Goal: Task Accomplishment & Management: Manage account settings

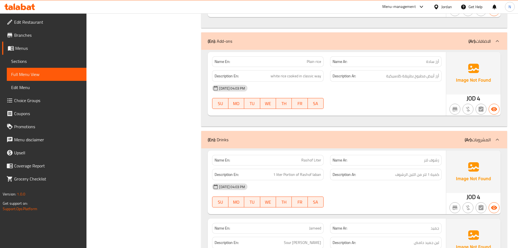
drag, startPoint x: 0, startPoint y: 0, endPoint x: 445, endPoint y: 8, distance: 444.9
click at [445, 6] on div "Jordan" at bounding box center [447, 7] width 11 height 6
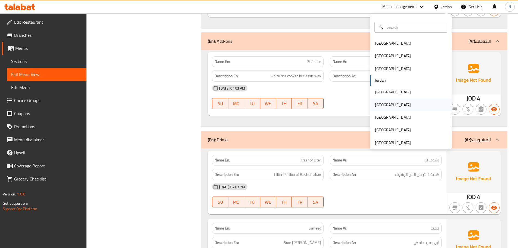
click at [380, 104] on div "[GEOGRAPHIC_DATA]" at bounding box center [393, 105] width 36 height 6
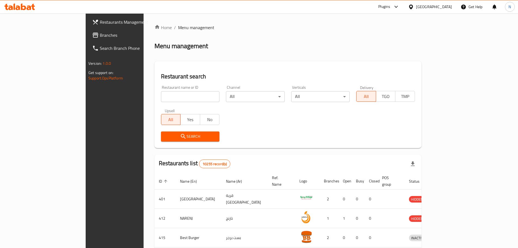
click at [100, 33] on span "Branches" at bounding box center [134, 35] width 68 height 7
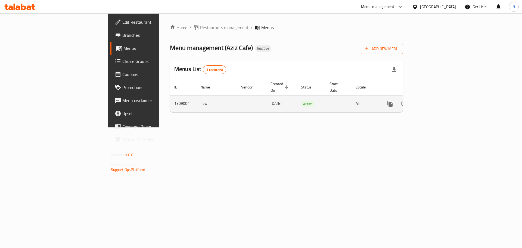
click at [432, 101] on icon "enhanced table" at bounding box center [429, 103] width 5 height 5
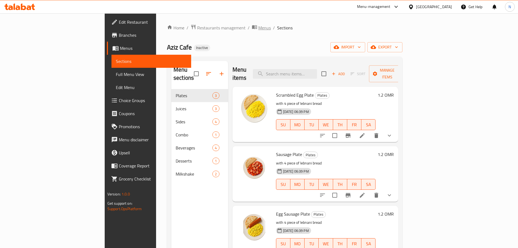
click at [258, 30] on span "Menus" at bounding box center [264, 27] width 13 height 7
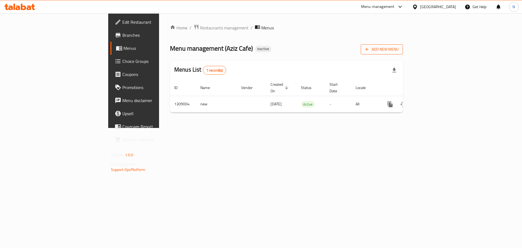
click at [399, 52] on span "Add New Menu" at bounding box center [381, 49] width 33 height 7
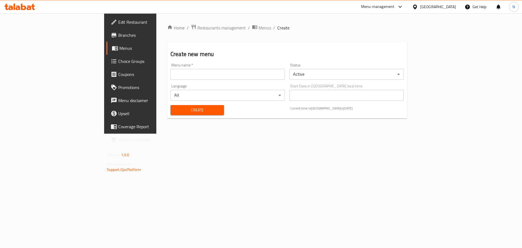
click at [168, 81] on div "Menu name   * Menu name *" at bounding box center [227, 71] width 119 height 21
click at [171, 77] on input "text" at bounding box center [228, 74] width 115 height 11
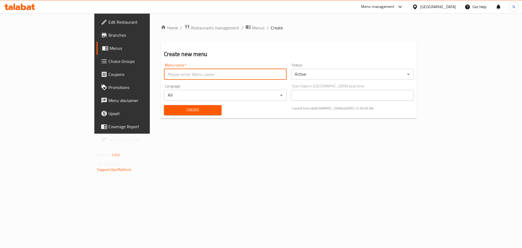
type input "new"
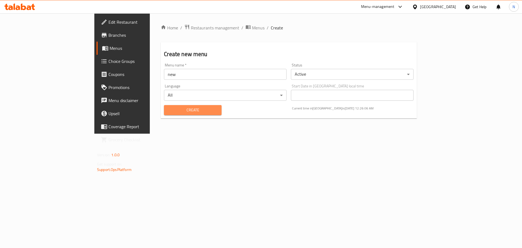
click at [168, 109] on span "Create" at bounding box center [192, 110] width 49 height 7
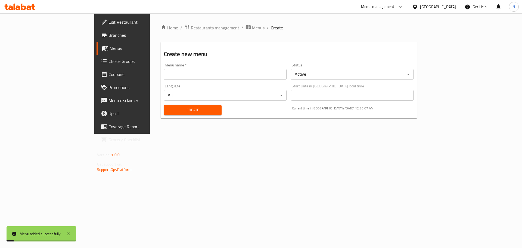
click at [252, 30] on span "Menus" at bounding box center [258, 27] width 13 height 7
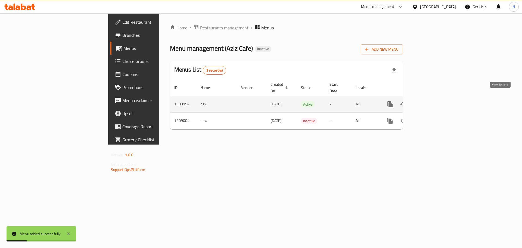
click at [433, 101] on icon "enhanced table" at bounding box center [429, 104] width 7 height 7
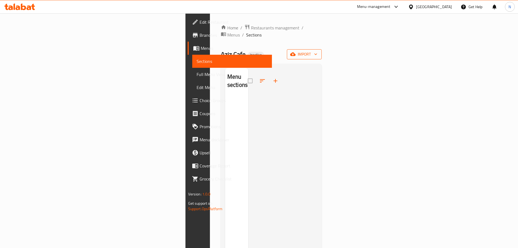
click at [296, 51] on icon "button" at bounding box center [292, 53] width 5 height 5
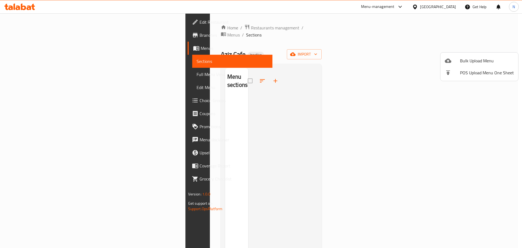
drag, startPoint x: 475, startPoint y: 51, endPoint x: 472, endPoint y: 61, distance: 10.6
click at [472, 61] on div "Bulk Upload Menu POS Upload Menu One Sheet" at bounding box center [261, 124] width 522 height 248
click at [502, 60] on span "Bulk Upload Menu" at bounding box center [487, 60] width 54 height 7
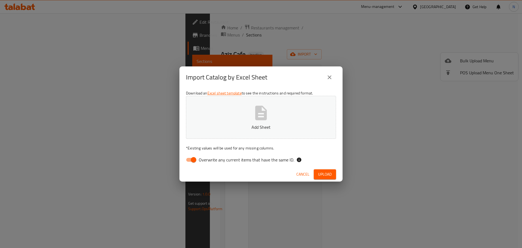
click at [195, 159] on input "Overwrite any current items that have the same ID." at bounding box center [193, 160] width 31 height 10
checkbox input "false"
click at [326, 171] on span "Upload" at bounding box center [325, 174] width 14 height 7
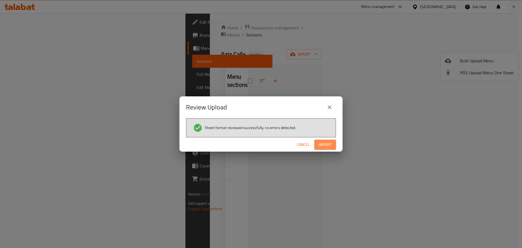
click at [327, 149] on button "Import" at bounding box center [326, 145] width 22 height 10
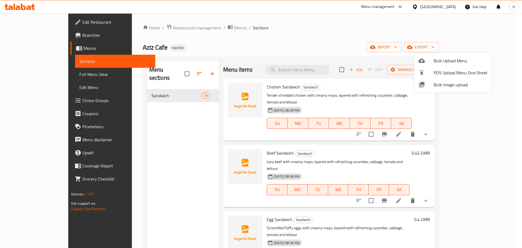
click at [41, 99] on div at bounding box center [261, 124] width 522 height 248
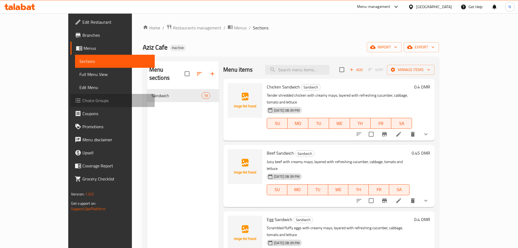
click at [82, 99] on span "Choice Groups" at bounding box center [116, 100] width 68 height 7
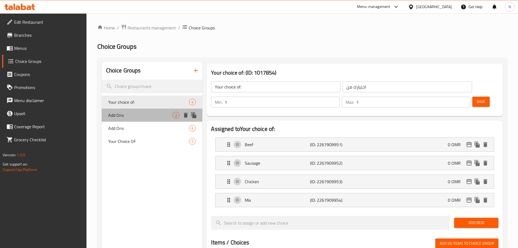
click at [121, 112] on span "Add Ons" at bounding box center [140, 115] width 65 height 7
type input "Add Ons"
type input "إضافات"
type input "0"
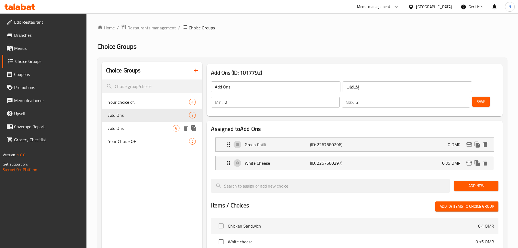
click at [123, 126] on span "Add Ons" at bounding box center [140, 128] width 65 height 7
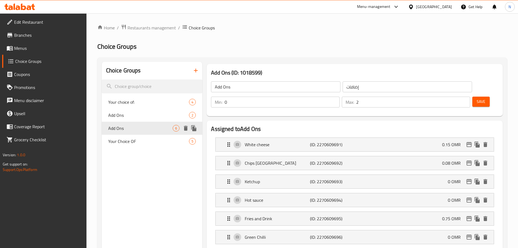
type input "6"
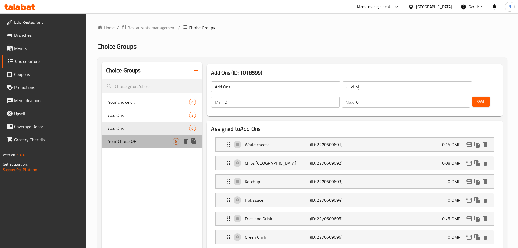
click at [127, 138] on span "Your Choice OF" at bounding box center [140, 141] width 65 height 7
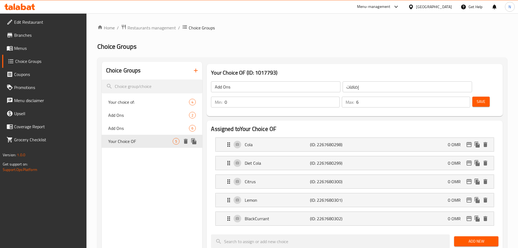
type input "Your Choice OF"
type input "اختيارك من"
type input "1"
click at [195, 70] on icon "button" at bounding box center [196, 70] width 7 height 7
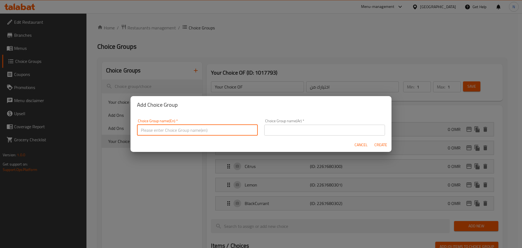
click at [179, 131] on input "text" at bounding box center [197, 130] width 121 height 11
click at [175, 130] on input "text" at bounding box center [197, 130] width 121 height 11
click at [174, 131] on input "Your Choice Of Dr4ink" at bounding box center [197, 130] width 121 height 11
click at [185, 130] on input "Your Choice Of Drink" at bounding box center [197, 130] width 121 height 11
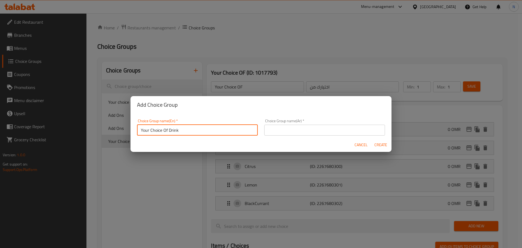
click at [185, 130] on input "Your Choice Of Drink" at bounding box center [197, 130] width 121 height 11
type input "Your Choice Of Drink"
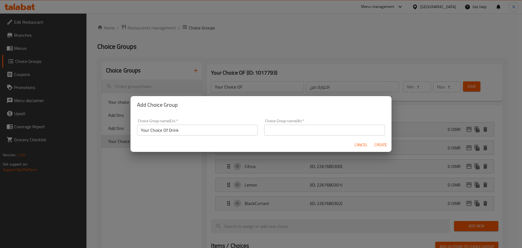
click at [301, 132] on input "text" at bounding box center [324, 130] width 121 height 11
paste input "اختيارك من المشروب"
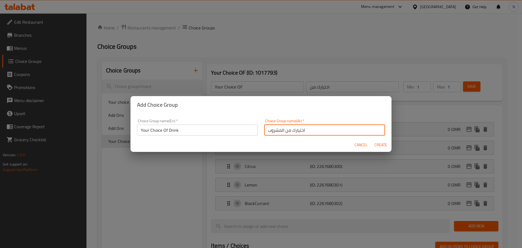
type input "اختيارك من المشروب"
click at [384, 141] on span "Create" at bounding box center [380, 144] width 13 height 7
type input "Your Choice Of Drink"
type input "اختيارك من المشروب"
type input "0"
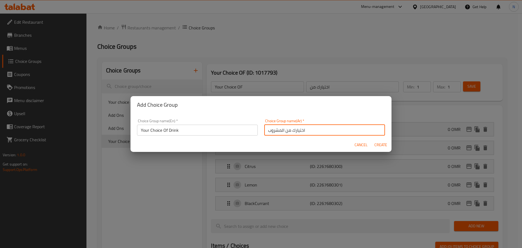
type input "0"
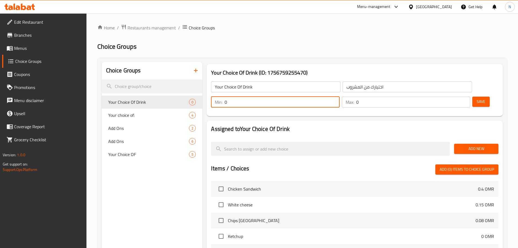
drag, startPoint x: 420, startPoint y: 87, endPoint x: 415, endPoint y: 87, distance: 4.9
click at [340, 97] on div "Min: 0 ​" at bounding box center [275, 102] width 128 height 11
type input "1"
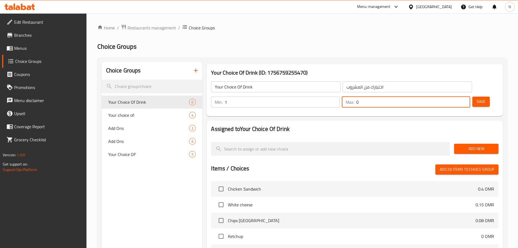
drag, startPoint x: 449, startPoint y: 86, endPoint x: 452, endPoint y: 87, distance: 3.1
click at [452, 97] on input "0" at bounding box center [413, 102] width 114 height 11
type input "1"
click at [477, 98] on span "Save" at bounding box center [481, 101] width 9 height 7
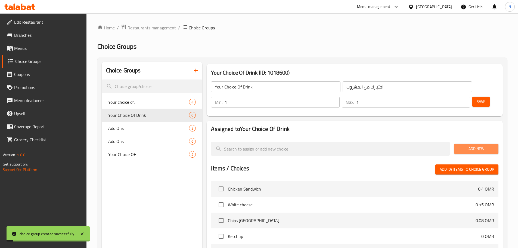
click at [473, 145] on span "Add New" at bounding box center [477, 148] width 36 height 7
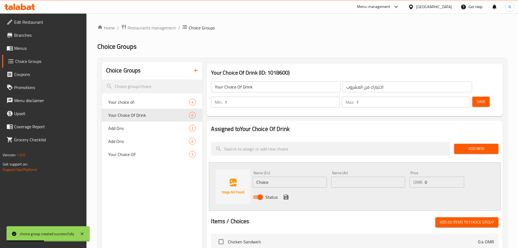
click at [346, 177] on input "text" at bounding box center [368, 182] width 74 height 11
paste input "كينزا/سن توب"
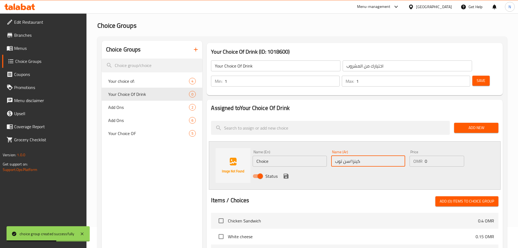
scroll to position [27, 0]
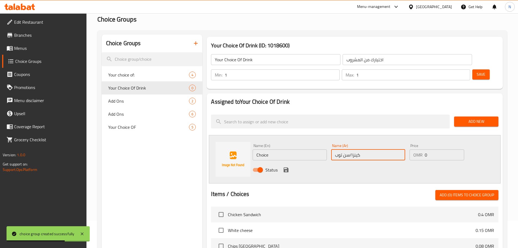
type input "كينزا/سن توب"
click at [478, 118] on span "Add New" at bounding box center [477, 121] width 36 height 7
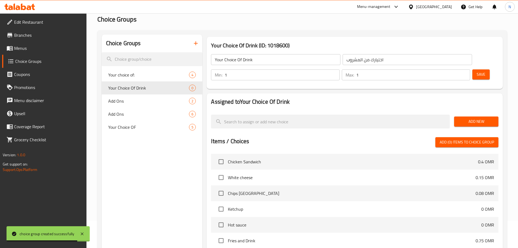
click at [458, 116] on button "Add New" at bounding box center [476, 121] width 44 height 10
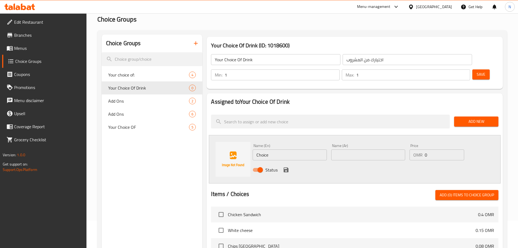
click at [355, 149] on input "text" at bounding box center [368, 154] width 74 height 11
paste input "كينزا/سن توب"
drag, startPoint x: 351, startPoint y: 137, endPoint x: 332, endPoint y: 140, distance: 18.4
click at [332, 149] on input "كينزا/سن توب" at bounding box center [368, 154] width 74 height 11
type input "كينزا"
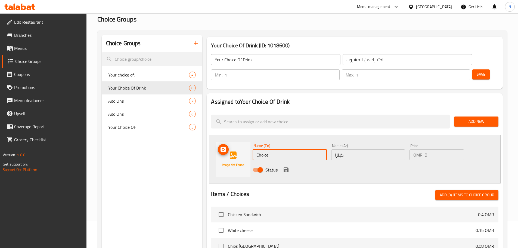
paste input "Kinza"
drag, startPoint x: 278, startPoint y: 142, endPoint x: 220, endPoint y: 144, distance: 57.5
click at [220, 144] on div "Name (En) Kinza Name (En) Name (Ar) كينزا Name (Ar) Price OMR 0 Price Status" at bounding box center [355, 159] width 292 height 48
type input "Kinza"
click at [287, 167] on icon "save" at bounding box center [286, 169] width 5 height 5
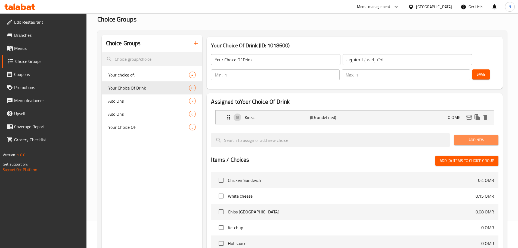
click at [468, 137] on span "Add New" at bounding box center [477, 140] width 36 height 7
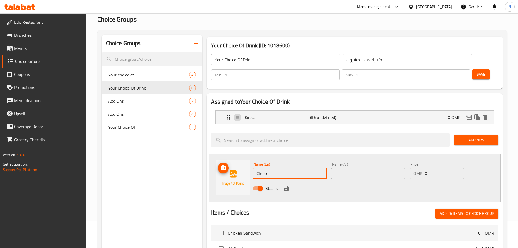
drag, startPoint x: 281, startPoint y: 160, endPoint x: 243, endPoint y: 150, distance: 39.4
click at [243, 154] on div "Name (En) Choice Name (En) Name (Ar) Name (Ar) Price OMR 0 Price Status" at bounding box center [355, 177] width 292 height 48
paste input "Sun top"
type input "Sun top"
drag, startPoint x: 348, startPoint y: 164, endPoint x: 351, endPoint y: 157, distance: 7.9
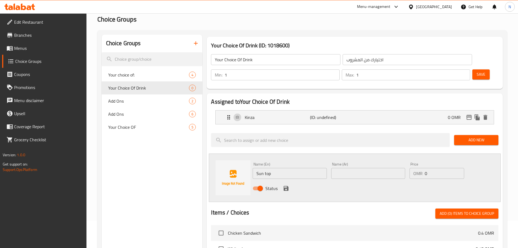
click at [347, 165] on div "Name (Ar) Name (Ar)" at bounding box center [368, 170] width 78 height 21
click at [351, 168] on input "text" at bounding box center [368, 173] width 74 height 11
paste input "سن توب"
type input "سن توب"
click at [289, 185] on icon "save" at bounding box center [286, 188] width 7 height 7
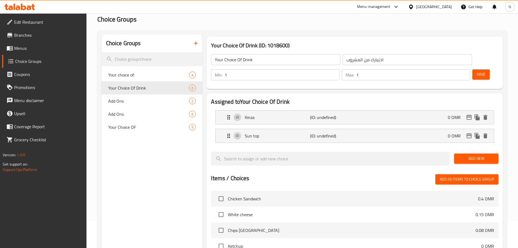
click at [477, 71] on span "Save" at bounding box center [481, 74] width 9 height 7
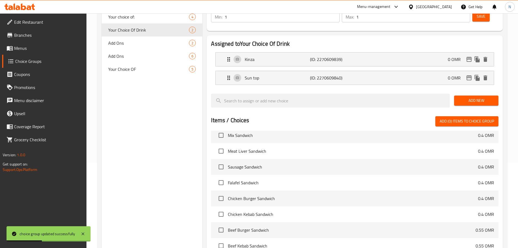
scroll to position [161, 0]
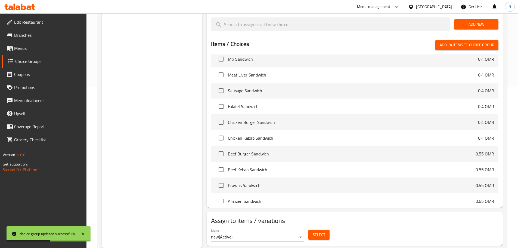
click at [315, 231] on span "Select" at bounding box center [319, 234] width 13 height 7
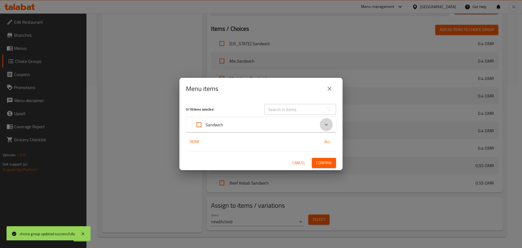
click at [327, 124] on icon "Expand" at bounding box center [326, 124] width 7 height 7
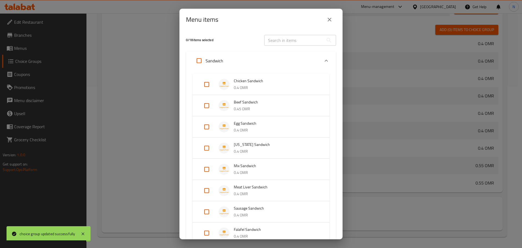
click at [278, 111] on p "0.45 OMR" at bounding box center [276, 109] width 85 height 7
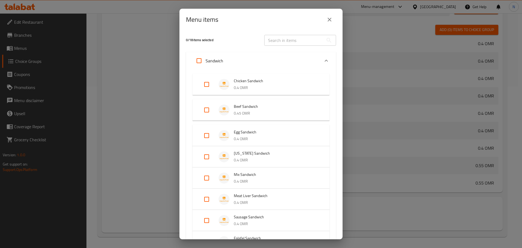
click at [278, 111] on p "0.45 OMR" at bounding box center [276, 113] width 85 height 7
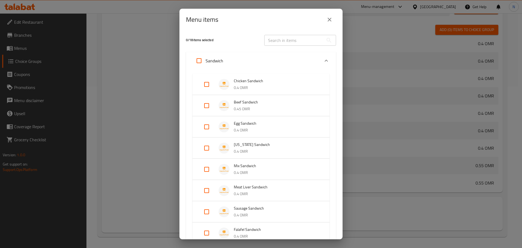
click at [276, 136] on li "Egg Sandwich 0.4 OMR" at bounding box center [261, 126] width 124 height 19
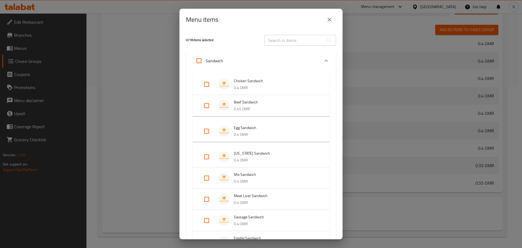
click at [275, 136] on p "0.4 OMR" at bounding box center [276, 134] width 85 height 7
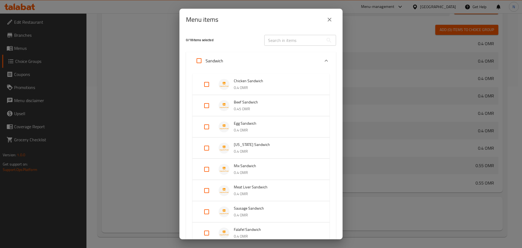
click at [200, 61] on input "Expand" at bounding box center [199, 60] width 13 height 13
checkbox input "true"
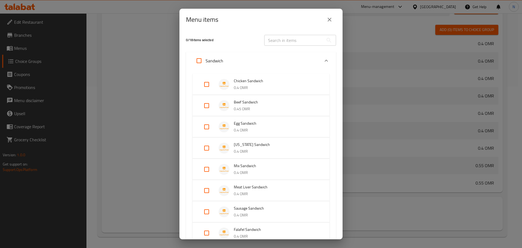
checkbox input "true"
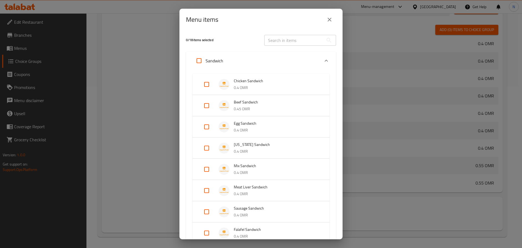
checkbox input "true"
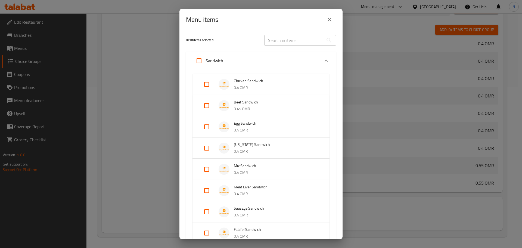
checkbox input "true"
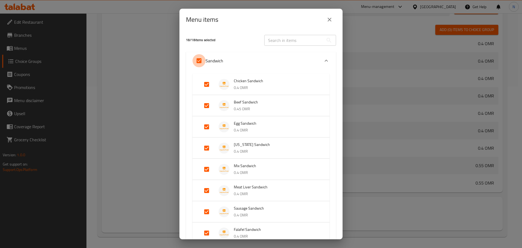
click at [200, 61] on input "Expand" at bounding box center [199, 60] width 13 height 13
checkbox input "false"
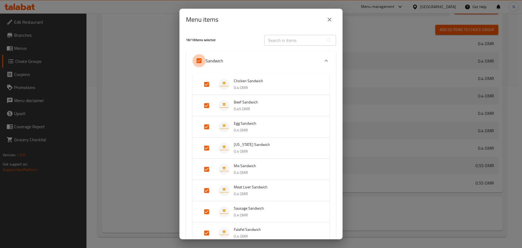
checkbox input "false"
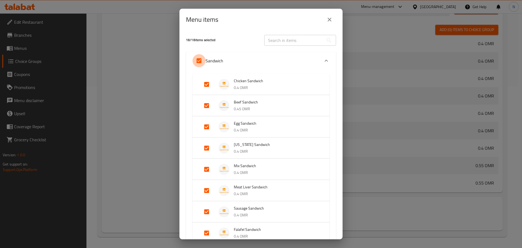
checkbox input "false"
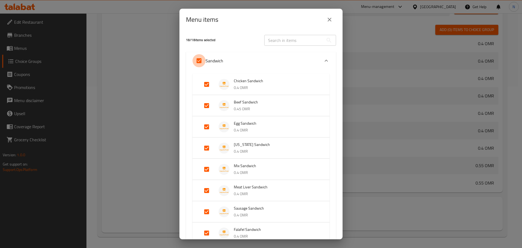
checkbox input "false"
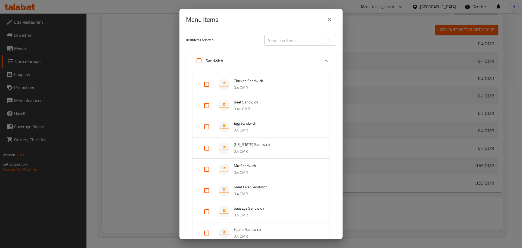
click at [329, 21] on icon "close" at bounding box center [329, 19] width 7 height 7
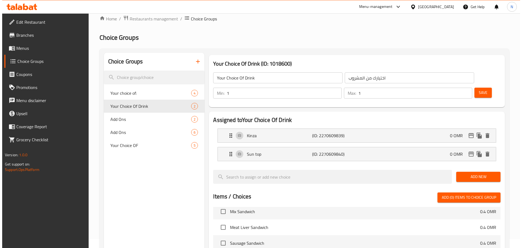
scroll to position [0, 0]
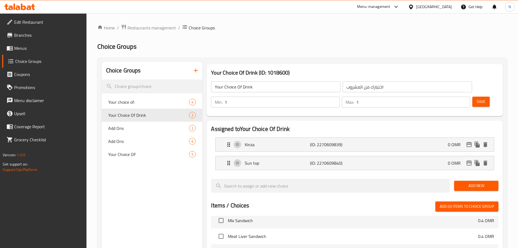
click at [47, 50] on span "Menus" at bounding box center [48, 48] width 68 height 7
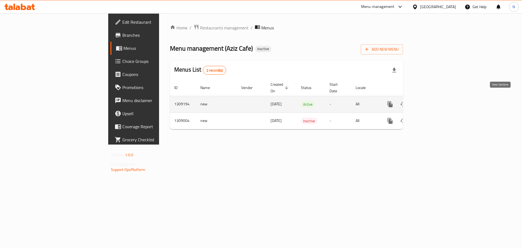
click at [433, 101] on icon "enhanced table" at bounding box center [429, 104] width 7 height 7
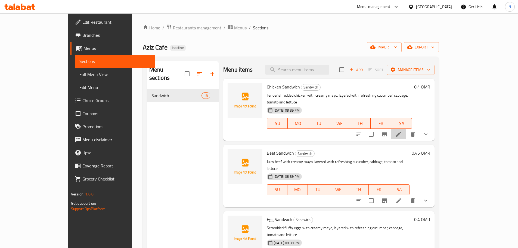
click at [406, 129] on li at bounding box center [398, 134] width 15 height 10
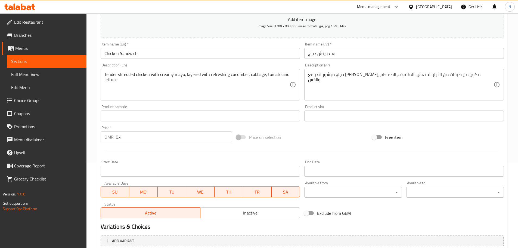
scroll to position [146, 0]
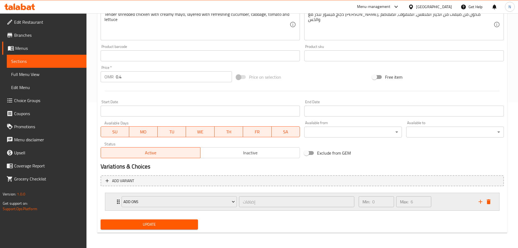
click at [118, 203] on div "Add Ons إضافات ​" at bounding box center [238, 201] width 240 height 17
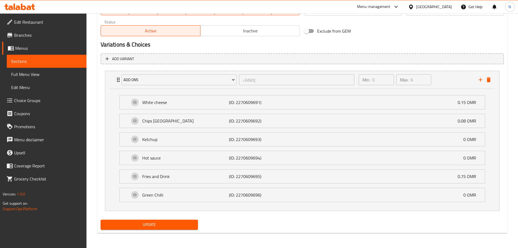
scroll to position [268, 0]
click at [190, 100] on p "White cheese" at bounding box center [185, 102] width 87 height 7
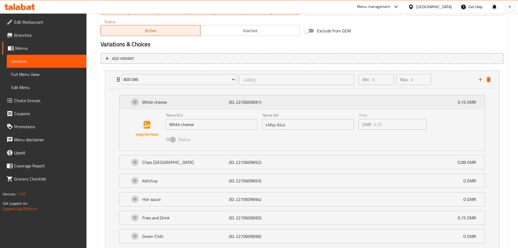
click at [190, 100] on p "White cheese" at bounding box center [185, 102] width 87 height 7
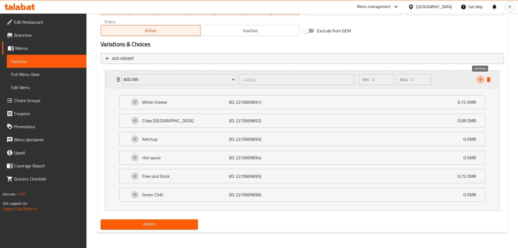
click at [482, 79] on icon "add" at bounding box center [480, 79] width 7 height 7
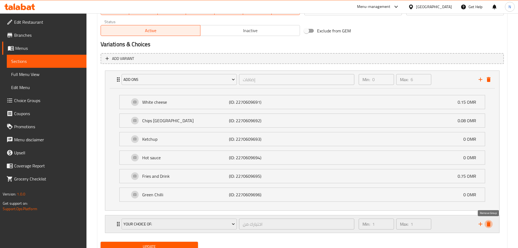
click at [491, 223] on icon "delete" at bounding box center [489, 224] width 7 height 7
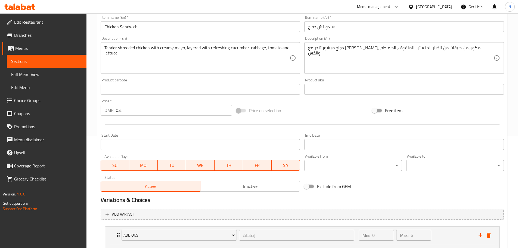
scroll to position [0, 0]
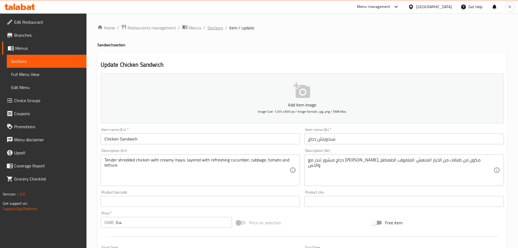
click at [219, 28] on span "Sections" at bounding box center [216, 27] width 16 height 7
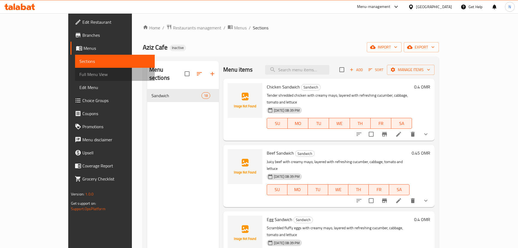
click at [79, 76] on span "Full Menu View" at bounding box center [114, 74] width 71 height 7
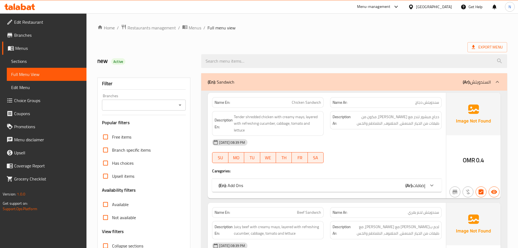
click at [36, 99] on span "Choice Groups" at bounding box center [48, 100] width 68 height 7
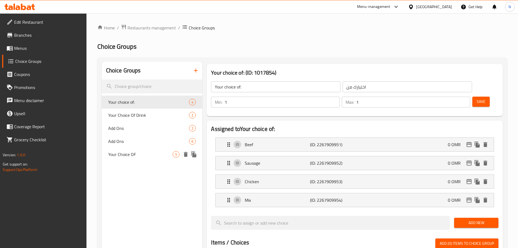
click at [160, 151] on span "Your Choice OF" at bounding box center [140, 154] width 65 height 7
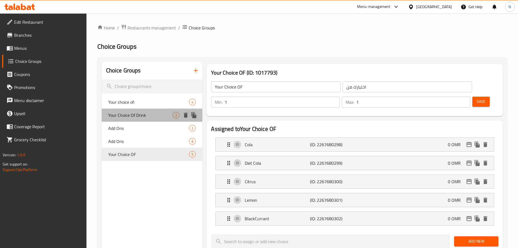
click at [153, 114] on span "Your Choice Of Drink" at bounding box center [140, 115] width 65 height 7
type input "Your Choice Of Drink"
type input "اختيارك من المشروب"
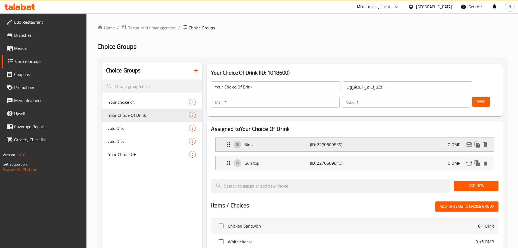
click at [270, 138] on div "Kinza (ID: 2270609839) 0 OMR" at bounding box center [357, 145] width 262 height 14
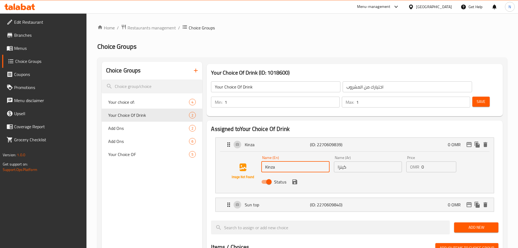
drag, startPoint x: 280, startPoint y: 149, endPoint x: 249, endPoint y: 158, distance: 31.9
click at [247, 154] on div "Name (En) Kinza Name (En) Name (Ar) كينزا Name (Ar) Price OMR 0 Price Status" at bounding box center [354, 171] width 261 height 37
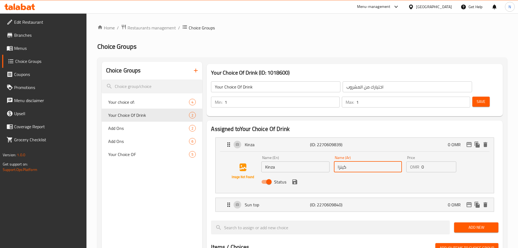
drag, startPoint x: 351, startPoint y: 155, endPoint x: 327, endPoint y: 155, distance: 23.9
click at [327, 155] on div "Name (En) Kinza Name (En) Name (Ar) كينزا Name (Ar) Price OMR 0 Price Status" at bounding box center [367, 171] width 217 height 36
click at [318, 201] on p "(ID: 2270609840)" at bounding box center [332, 204] width 44 height 7
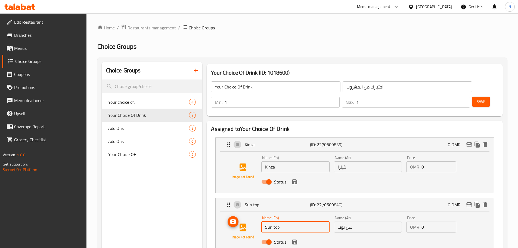
drag, startPoint x: 284, startPoint y: 212, endPoint x: 252, endPoint y: 192, distance: 37.4
click at [245, 213] on div "Name (En) Sun top Name (En) Name (Ar) سن توب Name (Ar) Price OMR 0 Price Status" at bounding box center [354, 231] width 261 height 37
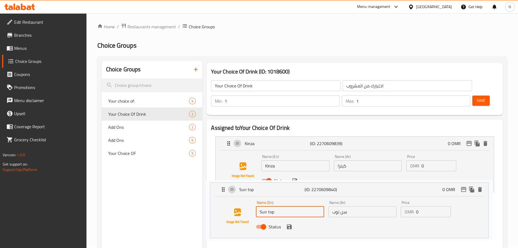
drag, startPoint x: 362, startPoint y: 217, endPoint x: 333, endPoint y: 217, distance: 28.6
click at [331, 218] on nav "Kinza (ID: 2270609839) 0 OMR Name (En) Kinza Name (En) Name (Ar) كينزا Name (Ar…" at bounding box center [355, 194] width 288 height 125
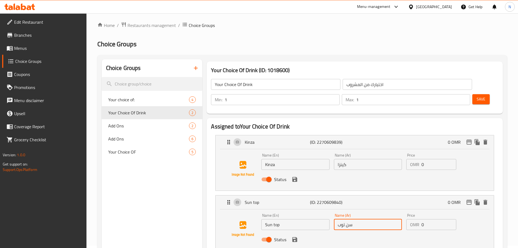
drag, startPoint x: 353, startPoint y: 210, endPoint x: 326, endPoint y: 210, distance: 27.8
click at [326, 211] on div "Name (En) Sun top Name (En) Name (Ar) سن توب Name (Ar) Price OMR 0 Price Status" at bounding box center [367, 229] width 217 height 36
click at [31, 49] on span "Menus" at bounding box center [48, 48] width 68 height 7
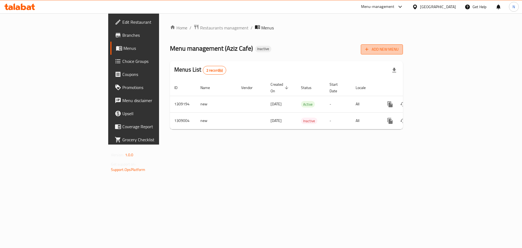
click at [399, 49] on span "Add New Menu" at bounding box center [381, 49] width 33 height 7
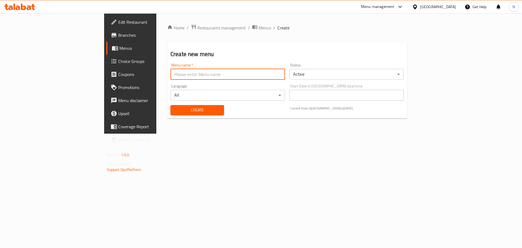
click at [171, 72] on input "text" at bounding box center [228, 74] width 115 height 11
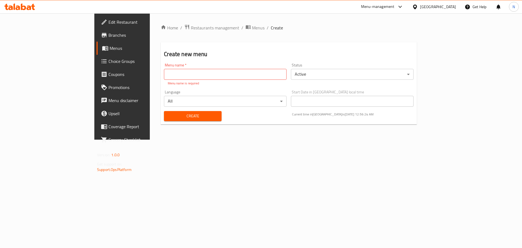
click at [203, 21] on div "Home / Restaurants management / Menus / Create Create new menu Menu name   * Me…" at bounding box center [289, 76] width 278 height 126
click at [252, 27] on span "Menus" at bounding box center [258, 27] width 13 height 7
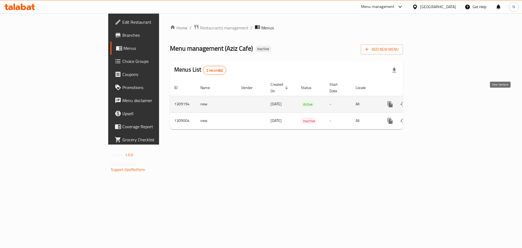
click at [433, 101] on icon "enhanced table" at bounding box center [429, 104] width 7 height 7
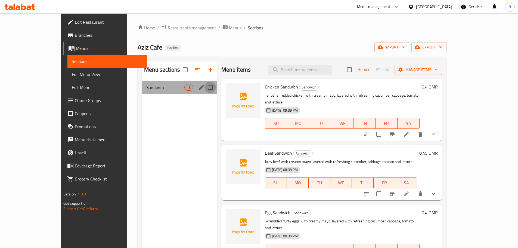
click at [205, 86] on input "Menu sections" at bounding box center [210, 87] width 11 height 11
checkbox input "true"
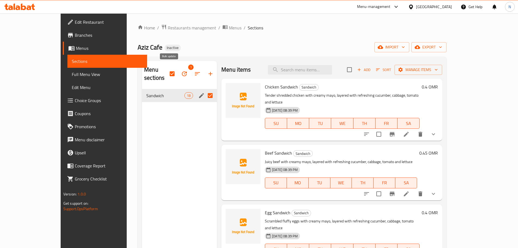
click at [181, 70] on icon "button" at bounding box center [184, 73] width 7 height 7
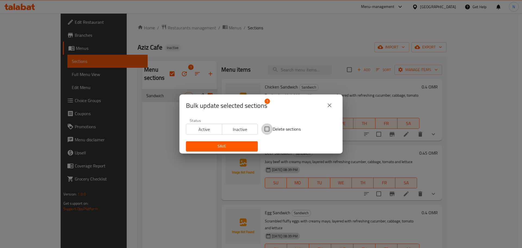
click at [268, 128] on input "Delete sections" at bounding box center [266, 128] width 11 height 11
checkbox input "true"
click at [251, 143] on span "Save" at bounding box center [221, 146] width 63 height 7
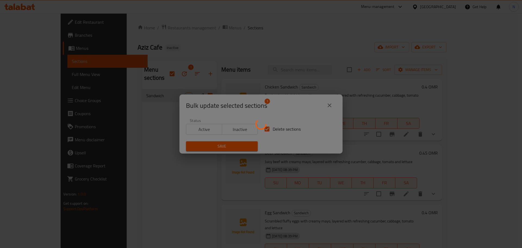
checkbox input "false"
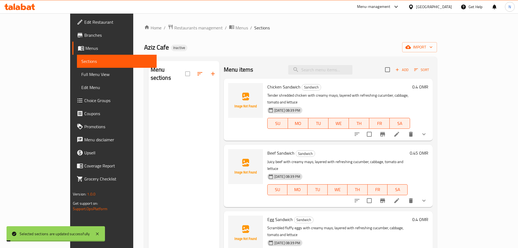
click at [437, 50] on div "Aziz Cafe Inactive import" at bounding box center [290, 47] width 293 height 10
click at [393, 70] on input "checkbox" at bounding box center [387, 69] width 11 height 11
checkbox input "true"
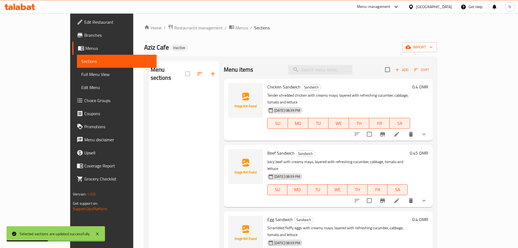
checkbox input "true"
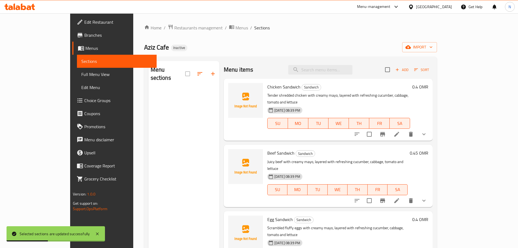
checkbox input "true"
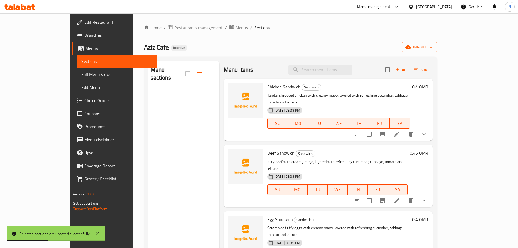
checkbox input "true"
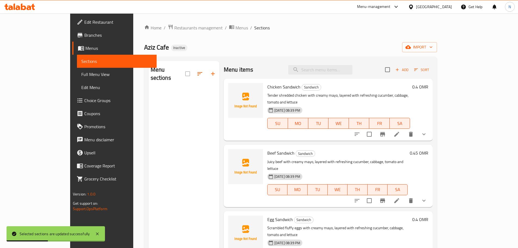
checkbox input "true"
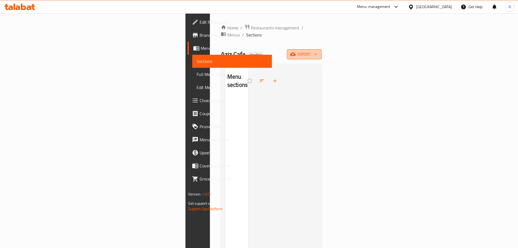
click at [318, 51] on span "import" at bounding box center [304, 54] width 26 height 7
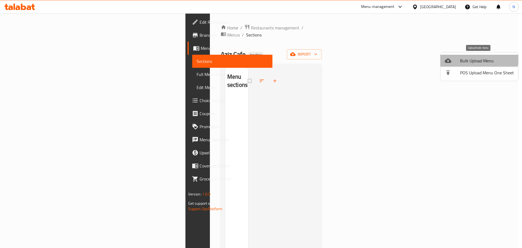
click at [477, 59] on span "Bulk Upload Menu" at bounding box center [487, 60] width 54 height 7
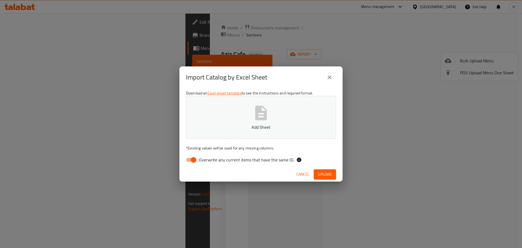
click at [191, 159] on input "Overwrite any current items that have the same ID." at bounding box center [193, 160] width 31 height 10
checkbox input "false"
click at [327, 176] on span "Upload" at bounding box center [325, 174] width 14 height 7
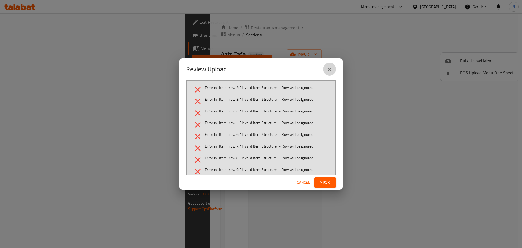
click at [330, 67] on icon "close" at bounding box center [329, 69] width 7 height 7
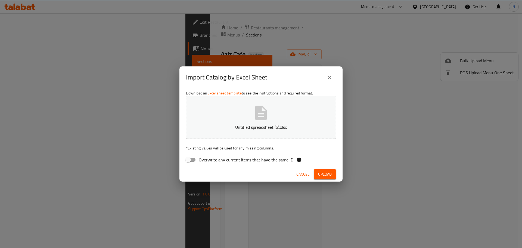
click at [333, 175] on button "Upload" at bounding box center [325, 174] width 22 height 10
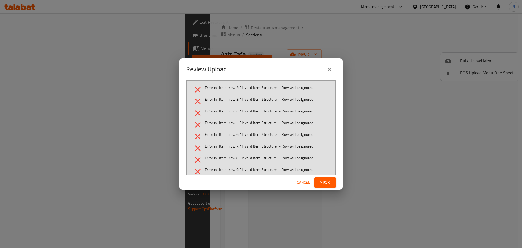
scroll to position [123, 0]
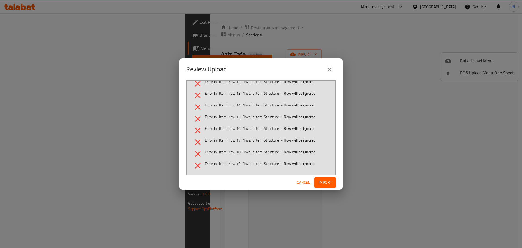
click at [328, 69] on icon "close" at bounding box center [329, 69] width 7 height 7
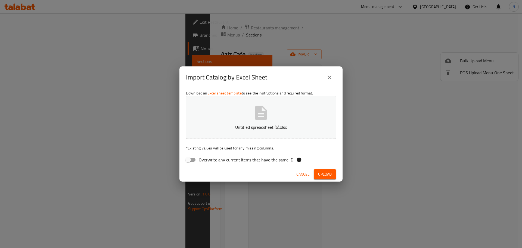
click at [327, 172] on span "Upload" at bounding box center [325, 174] width 14 height 7
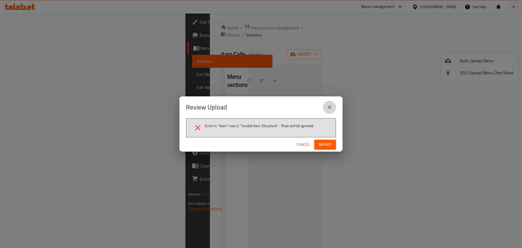
click at [332, 108] on icon "close" at bounding box center [329, 107] width 7 height 7
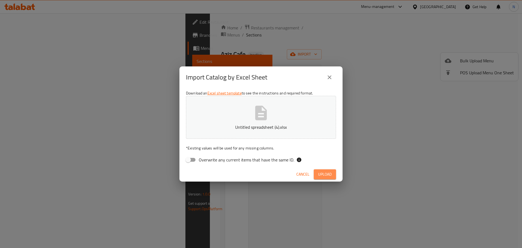
click at [325, 174] on span "Upload" at bounding box center [325, 174] width 14 height 7
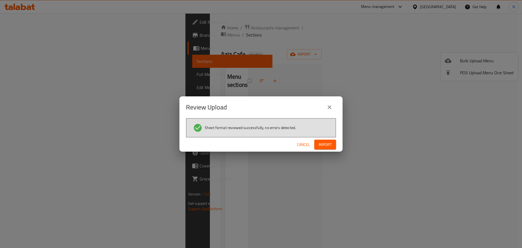
click at [334, 147] on button "Import" at bounding box center [326, 145] width 22 height 10
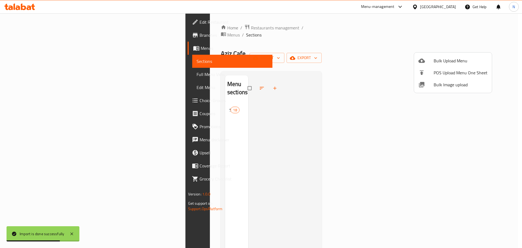
click at [159, 85] on div at bounding box center [261, 124] width 522 height 248
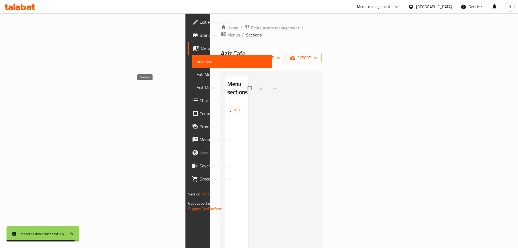
click at [230, 107] on span "Sandwich" at bounding box center [230, 110] width 1 height 7
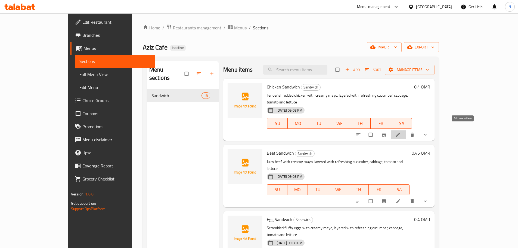
click at [401, 132] on icon at bounding box center [398, 134] width 5 height 5
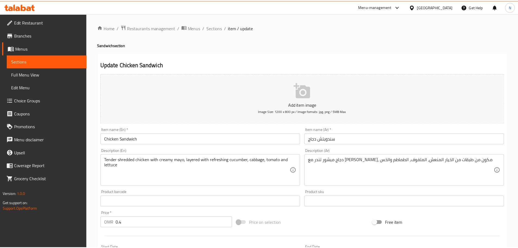
scroll to position [146, 0]
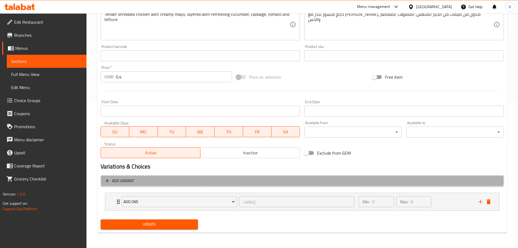
click at [112, 181] on span "Add variant" at bounding box center [123, 180] width 22 height 7
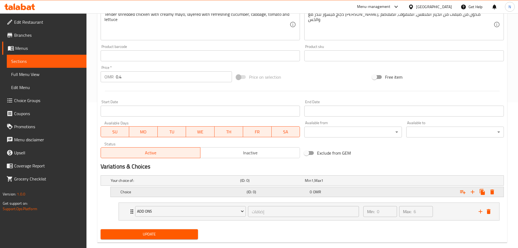
click at [136, 183] on h5 "Choice" at bounding box center [174, 180] width 127 height 5
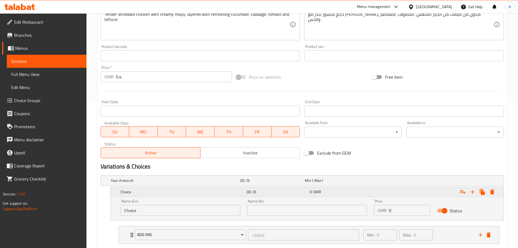
click at [136, 192] on h5 "Choice" at bounding box center [183, 191] width 124 height 5
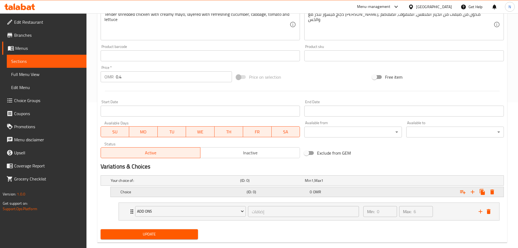
click at [137, 183] on h5 "Choice" at bounding box center [174, 180] width 127 height 5
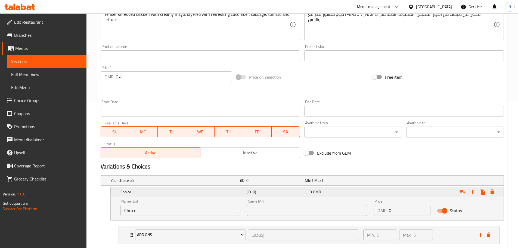
click at [137, 193] on h5 "Choice" at bounding box center [183, 191] width 124 height 5
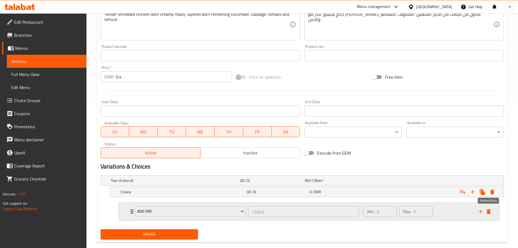
click at [492, 212] on button "delete" at bounding box center [489, 211] width 8 height 8
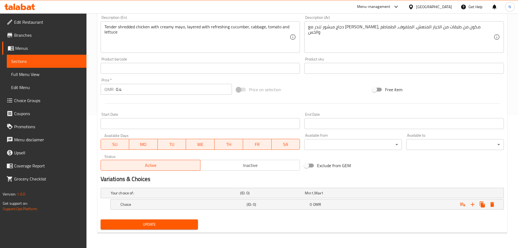
scroll to position [133, 0]
click at [291, 196] on h5 "(ID: 0)" at bounding box center [271, 192] width 63 height 5
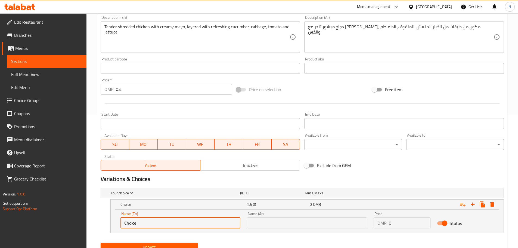
drag, startPoint x: 152, startPoint y: 224, endPoint x: 111, endPoint y: 224, distance: 41.4
click at [112, 224] on div "Name (En) Choice Name (En) Name (Ar) Name (Ar) Price OMR 0 Price Status" at bounding box center [307, 221] width 393 height 23
type input "cheese"
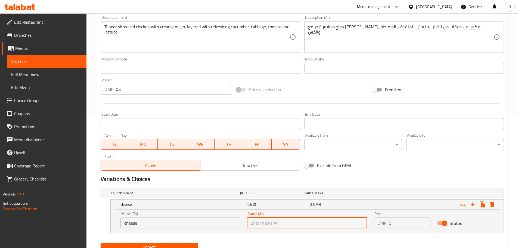
click at [255, 224] on input "text" at bounding box center [307, 222] width 120 height 11
type input "["
type input "جبنة"
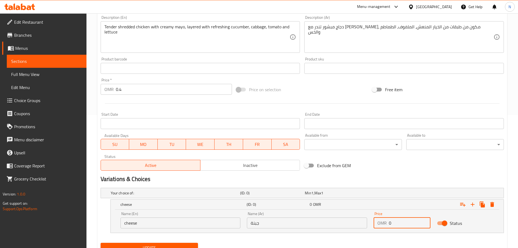
drag, startPoint x: 396, startPoint y: 223, endPoint x: 380, endPoint y: 223, distance: 16.1
click at [380, 223] on div "OMR 0 Price" at bounding box center [402, 222] width 57 height 11
type input "1"
type input "0"
click at [491, 204] on icon "Expand" at bounding box center [493, 204] width 4 height 5
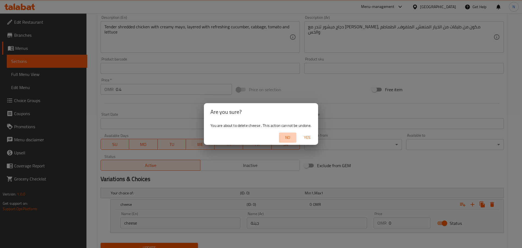
click at [292, 138] on span "No" at bounding box center [287, 137] width 13 height 7
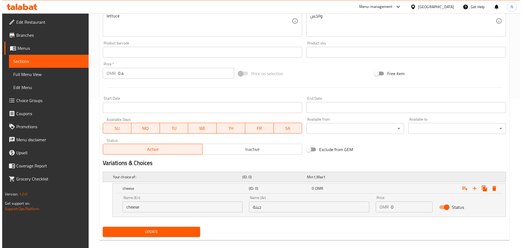
scroll to position [156, 0]
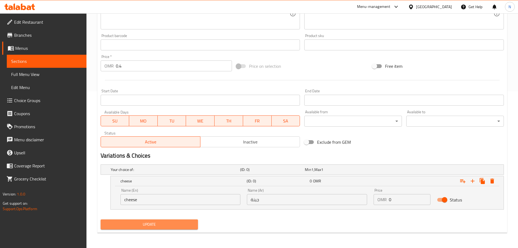
click at [184, 225] on span "Update" at bounding box center [149, 224] width 89 height 7
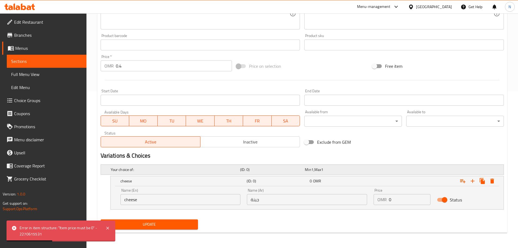
click at [343, 172] on div "Min 1 , Max 1" at bounding box center [336, 170] width 65 height 8
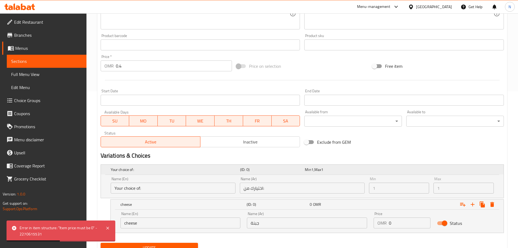
click at [363, 172] on div "Min 1 , Max 1" at bounding box center [336, 170] width 65 height 8
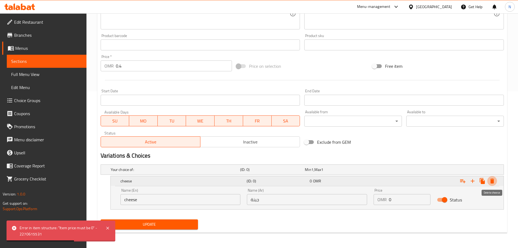
click at [493, 180] on icon "Expand" at bounding box center [493, 180] width 4 height 5
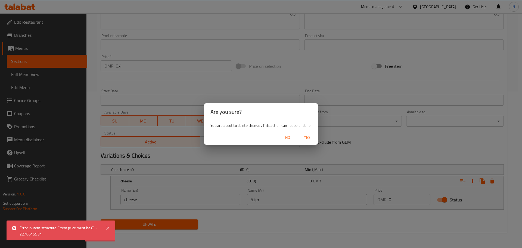
click at [304, 136] on span "Yes" at bounding box center [307, 137] width 13 height 7
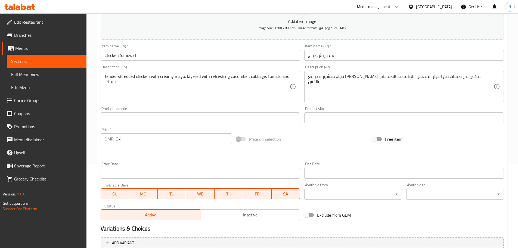
scroll to position [137, 0]
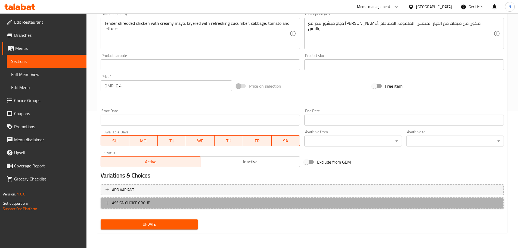
click at [169, 205] on span "ASSIGN CHOICE GROUP" at bounding box center [303, 202] width 394 height 7
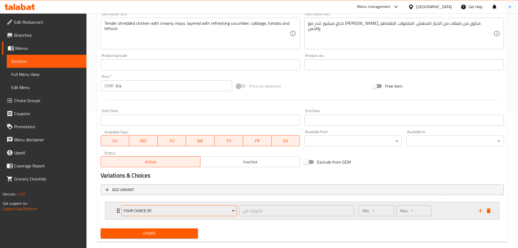
click at [141, 213] on span "Your choice of:" at bounding box center [180, 210] width 112 height 7
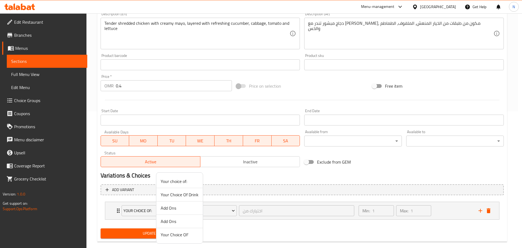
click at [248, 229] on div at bounding box center [261, 124] width 522 height 248
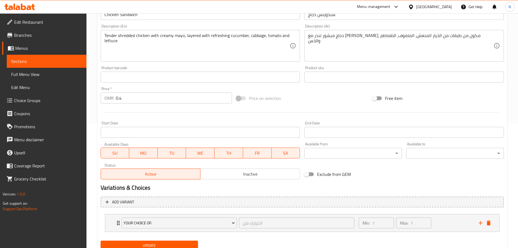
scroll to position [0, 0]
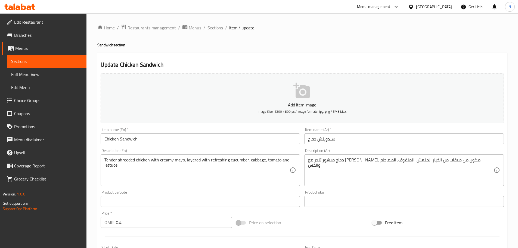
click at [220, 29] on span "Sections" at bounding box center [216, 27] width 16 height 7
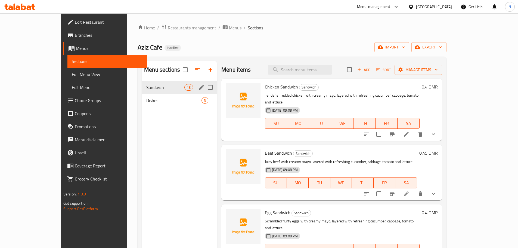
click at [205, 88] on input "Menu sections" at bounding box center [210, 87] width 11 height 11
checkbox input "true"
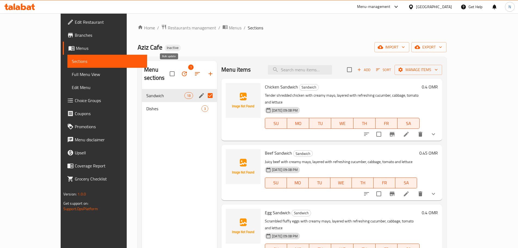
click at [181, 70] on icon "button" at bounding box center [184, 73] width 7 height 7
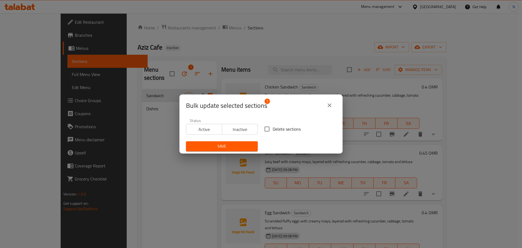
click at [266, 128] on input "Delete sections" at bounding box center [266, 128] width 11 height 11
checkbox input "true"
click at [243, 146] on span "Save" at bounding box center [221, 146] width 63 height 7
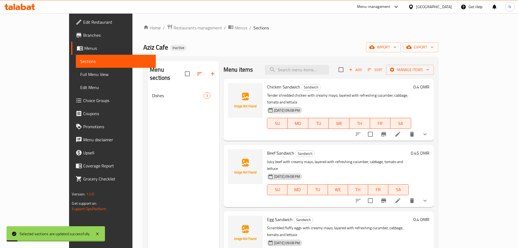
click at [438, 39] on div "Home / Restaurants management / Menus / Sections Aziz Cafe Inactive import expo…" at bounding box center [290, 168] width 295 height 289
click at [401, 44] on button "import" at bounding box center [383, 47] width 35 height 10
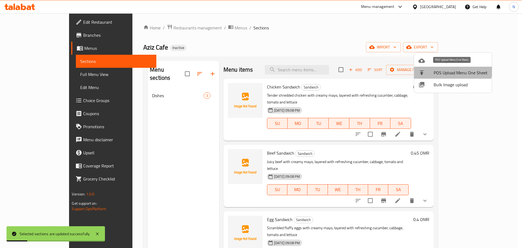
click at [423, 67] on li "POS Upload Menu One Sheet" at bounding box center [453, 73] width 78 height 12
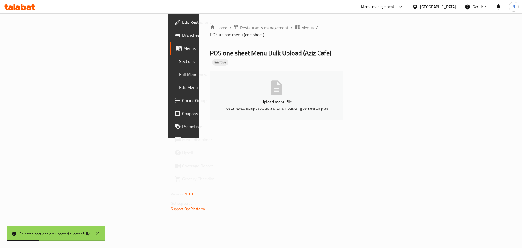
click at [301, 27] on span "Menus" at bounding box center [307, 27] width 13 height 7
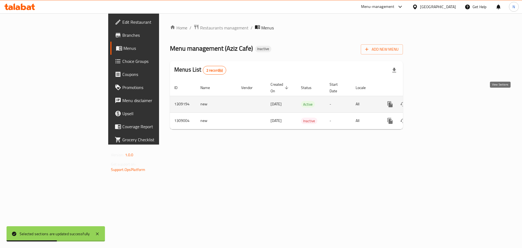
click at [432, 102] on icon "enhanced table" at bounding box center [429, 104] width 5 height 5
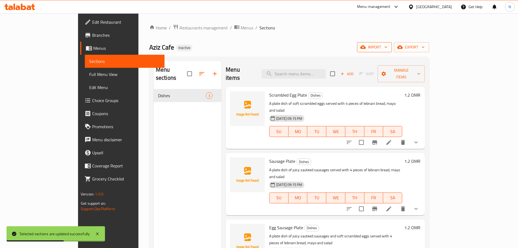
click at [388, 48] on span "import" at bounding box center [375, 47] width 26 height 7
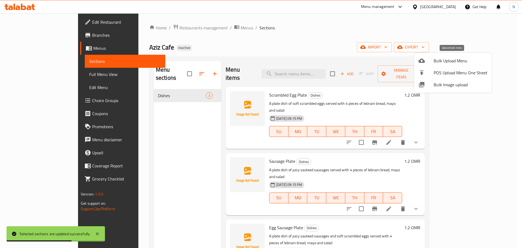
click at [438, 61] on span "Bulk Upload Menu" at bounding box center [461, 60] width 54 height 7
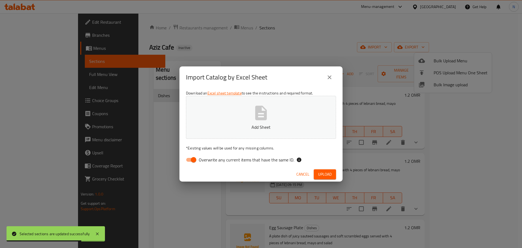
click at [194, 159] on input "Overwrite any current items that have the same ID." at bounding box center [193, 160] width 31 height 10
checkbox input "false"
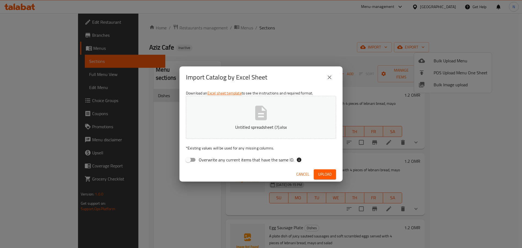
click at [327, 177] on span "Upload" at bounding box center [325, 174] width 14 height 7
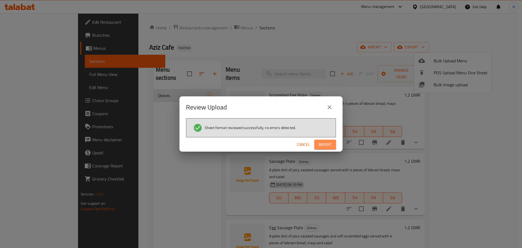
click at [319, 146] on button "Import" at bounding box center [326, 145] width 22 height 10
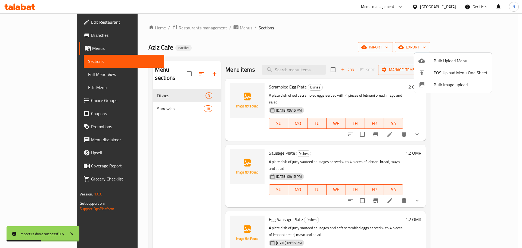
click at [143, 101] on div at bounding box center [261, 124] width 522 height 248
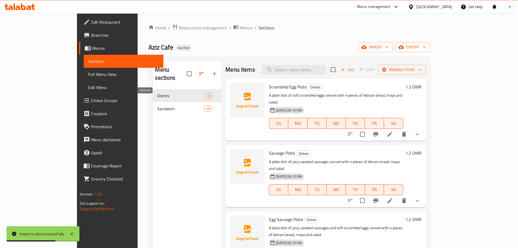
click at [157, 105] on span "Sandwich" at bounding box center [180, 108] width 47 height 7
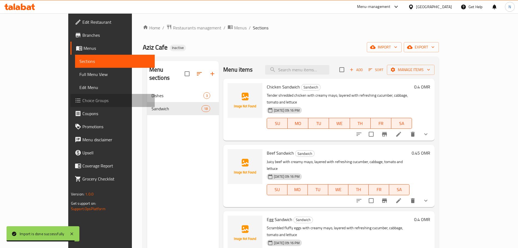
click at [82, 100] on span "Choice Groups" at bounding box center [116, 100] width 68 height 7
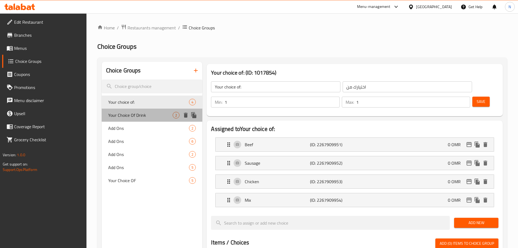
click at [159, 115] on span "Your Choice Of Drink" at bounding box center [140, 115] width 65 height 7
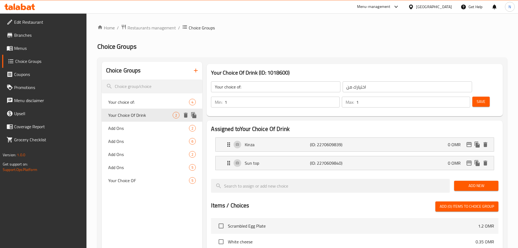
type input "Your Choice Of Drink"
type input "اختيارك من المشروب"
click at [147, 25] on span "Restaurants management" at bounding box center [152, 27] width 48 height 7
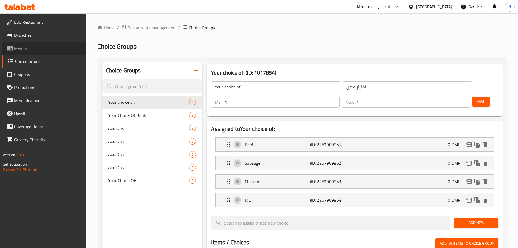
click at [36, 45] on span "Menus" at bounding box center [48, 48] width 68 height 7
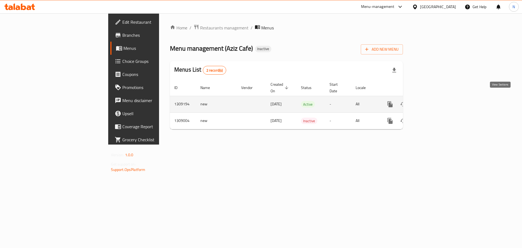
click at [432, 102] on icon "enhanced table" at bounding box center [429, 104] width 5 height 5
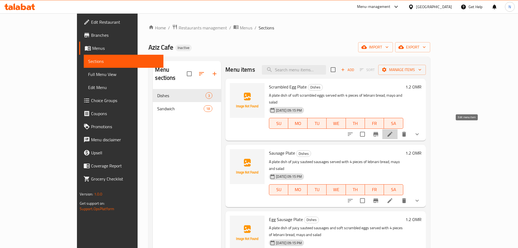
click at [393, 131] on icon at bounding box center [390, 134] width 7 height 7
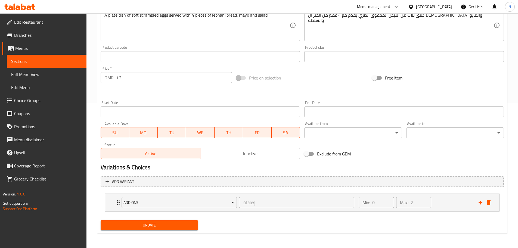
scroll to position [146, 0]
click at [118, 202] on div "Add Ons إضافات ​" at bounding box center [238, 201] width 240 height 17
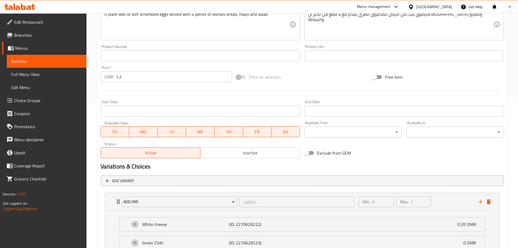
click at [118, 202] on div "Add Ons إضافات ​" at bounding box center [238, 201] width 240 height 17
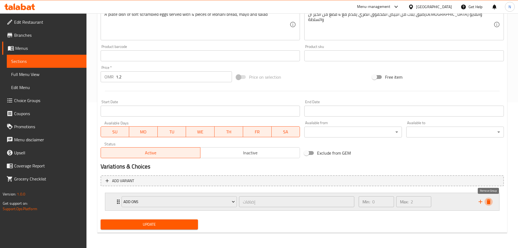
click at [487, 201] on icon "delete" at bounding box center [489, 201] width 4 height 5
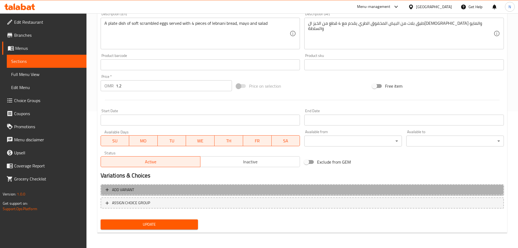
click at [117, 189] on span "Add variant" at bounding box center [123, 189] width 22 height 7
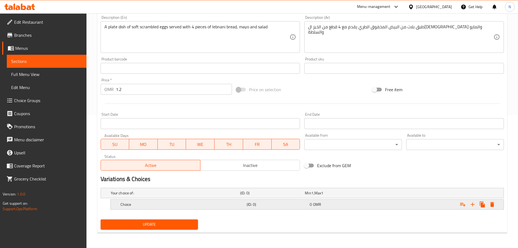
click at [135, 199] on div "Choice (ID: 0) 0 OMR" at bounding box center [304, 193] width 389 height 12
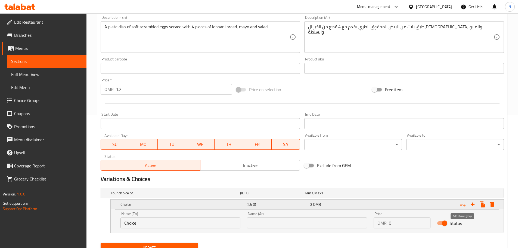
click at [462, 203] on icon "Expand" at bounding box center [463, 204] width 7 height 7
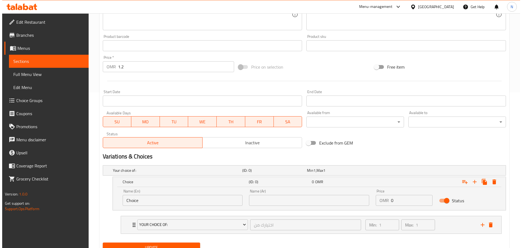
scroll to position [179, 0]
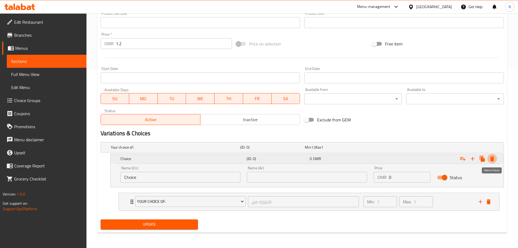
click at [492, 158] on icon "Expand" at bounding box center [493, 158] width 4 height 5
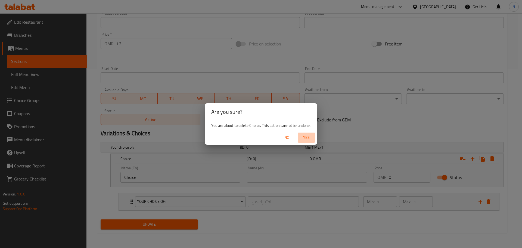
click at [304, 137] on span "Yes" at bounding box center [306, 137] width 13 height 7
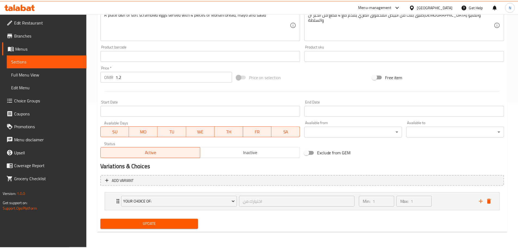
scroll to position [146, 0]
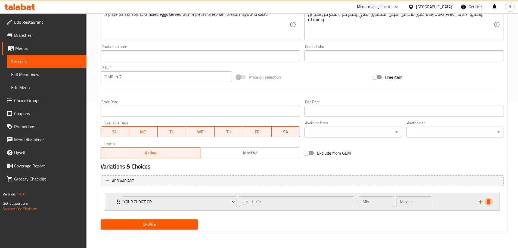
click at [490, 201] on icon "delete" at bounding box center [489, 201] width 4 height 5
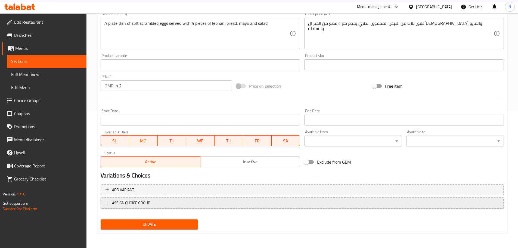
scroll to position [137, 0]
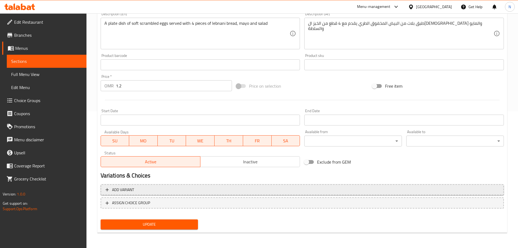
click at [167, 188] on span "Add variant" at bounding box center [303, 189] width 394 height 7
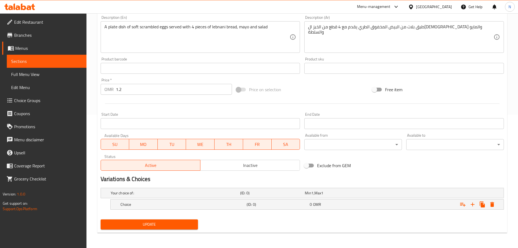
scroll to position [133, 0]
click at [285, 195] on h5 "(ID: 0)" at bounding box center [271, 192] width 63 height 5
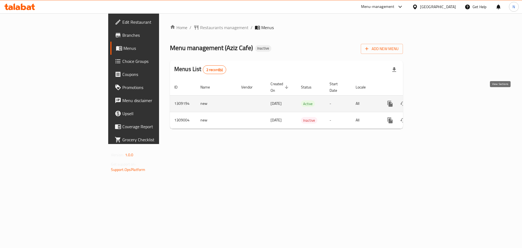
click at [433, 100] on icon "enhanced table" at bounding box center [429, 103] width 7 height 7
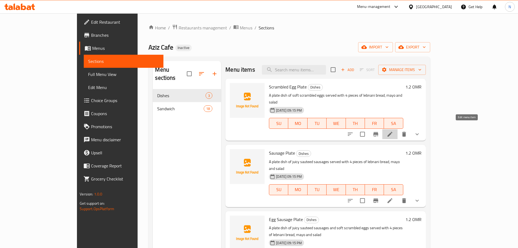
click at [393, 131] on icon at bounding box center [390, 134] width 7 height 7
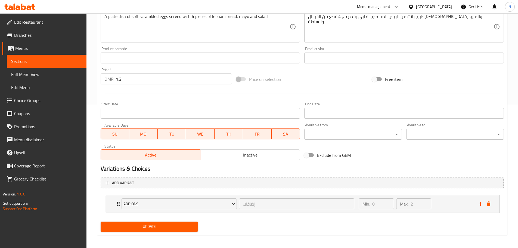
scroll to position [146, 0]
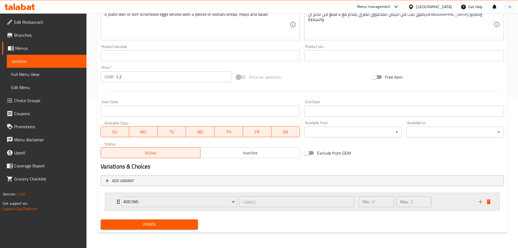
click at [117, 202] on icon "Expand" at bounding box center [118, 201] width 3 height 4
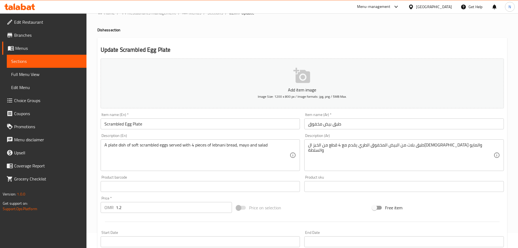
scroll to position [0, 0]
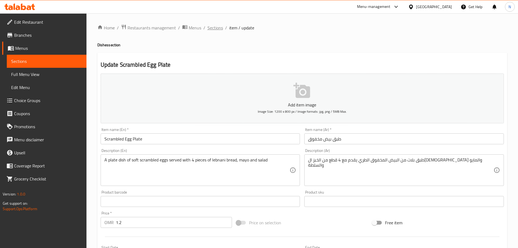
click at [219, 29] on span "Sections" at bounding box center [216, 27] width 16 height 7
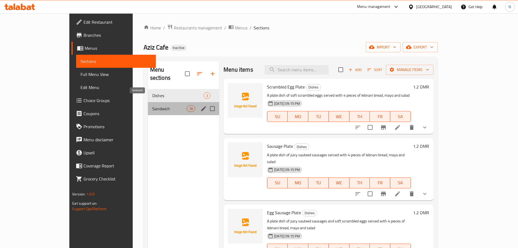
click at [153, 105] on span "Sandwich" at bounding box center [169, 108] width 34 height 7
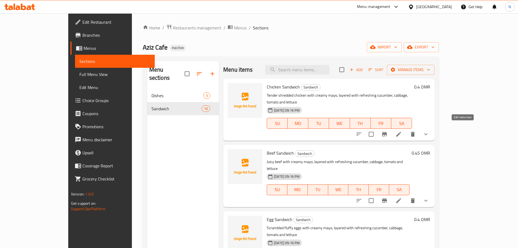
click at [401, 132] on icon at bounding box center [398, 134] width 5 height 5
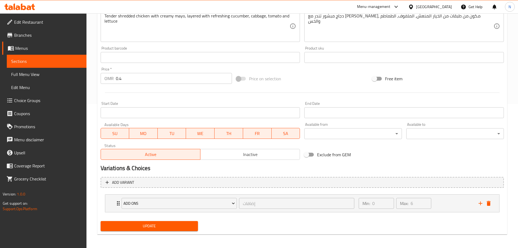
scroll to position [146, 0]
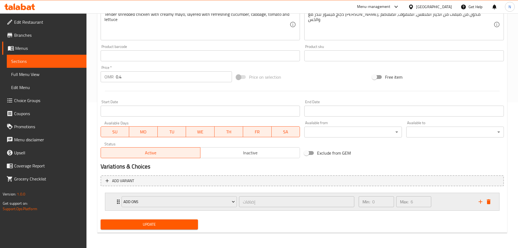
click at [118, 201] on icon "Expand" at bounding box center [118, 201] width 7 height 7
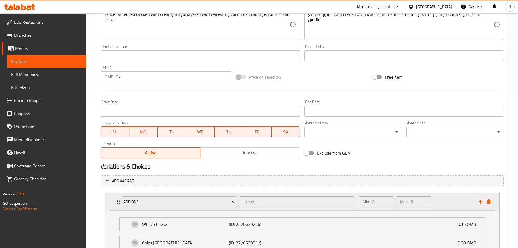
scroll to position [249, 0]
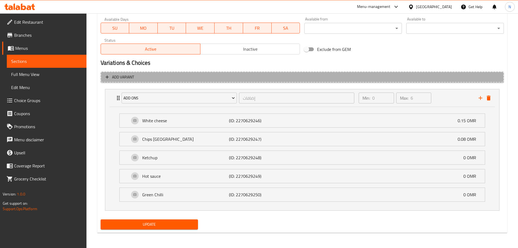
click at [130, 74] on span "Add variant" at bounding box center [123, 77] width 22 height 7
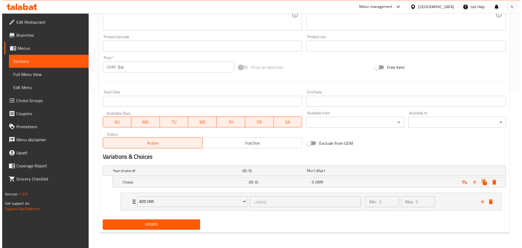
scroll to position [155, 0]
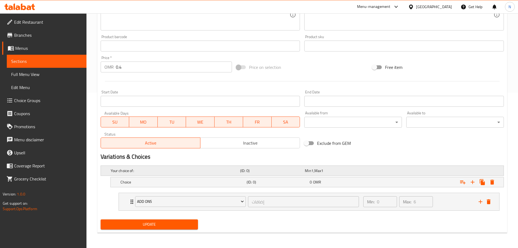
click at [179, 173] on h5 "Your choice of:" at bounding box center [174, 170] width 127 height 5
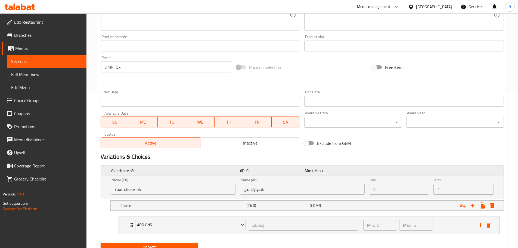
click at [179, 173] on h5 "Your choice of:" at bounding box center [174, 170] width 127 height 5
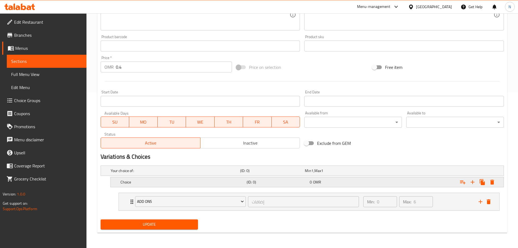
click at [177, 173] on h5 "Choice" at bounding box center [174, 170] width 127 height 5
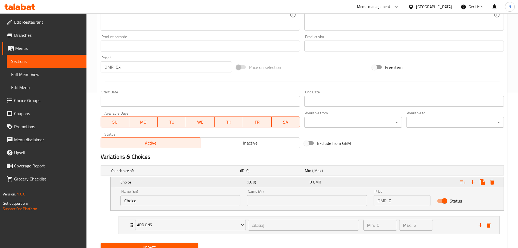
click at [177, 180] on h5 "Choice" at bounding box center [183, 181] width 124 height 5
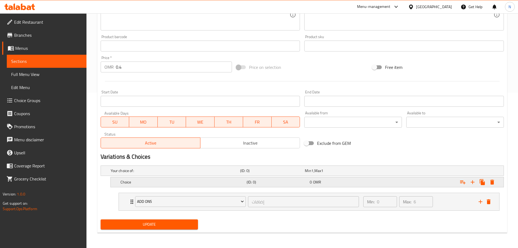
click at [177, 173] on h5 "Choice" at bounding box center [174, 170] width 127 height 5
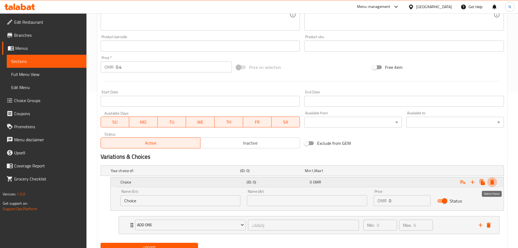
click at [491, 181] on icon "Expand" at bounding box center [493, 182] width 4 height 5
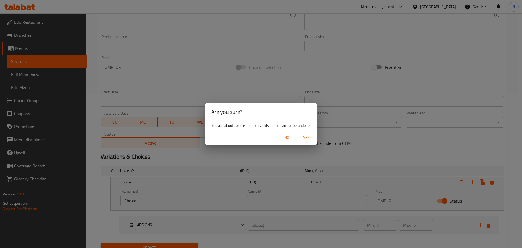
click at [310, 136] on span "Yes" at bounding box center [306, 137] width 13 height 7
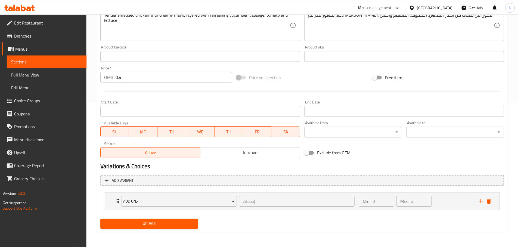
scroll to position [146, 0]
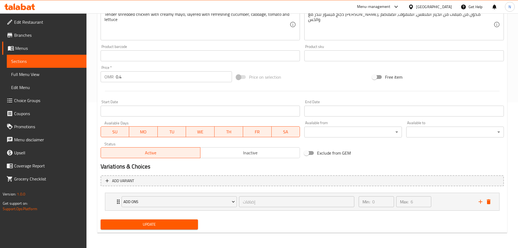
click at [44, 101] on span "Choice Groups" at bounding box center [48, 100] width 68 height 7
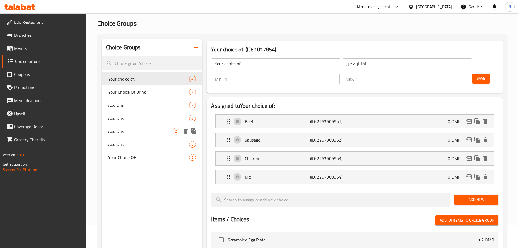
scroll to position [23, 0]
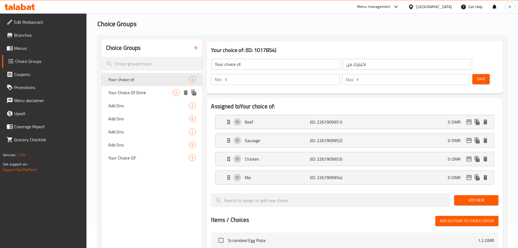
click at [149, 91] on span "Your Choice Of Drink" at bounding box center [140, 92] width 65 height 7
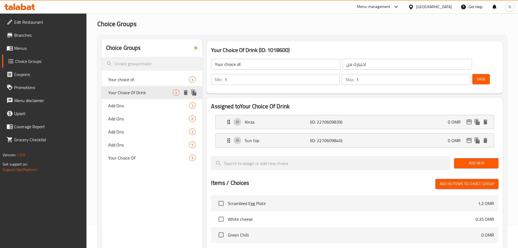
type input "Your Choice Of Drink"
type input "اختيارك من المشروب"
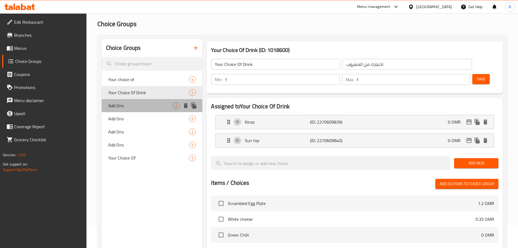
click at [147, 106] on span "Add Ons" at bounding box center [140, 105] width 65 height 7
type input "Add Ons"
type input "إضافات"
type input "0"
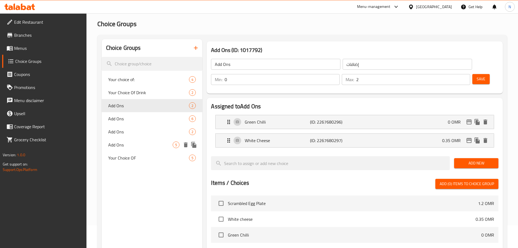
click at [136, 146] on span "Add Ons" at bounding box center [140, 144] width 65 height 7
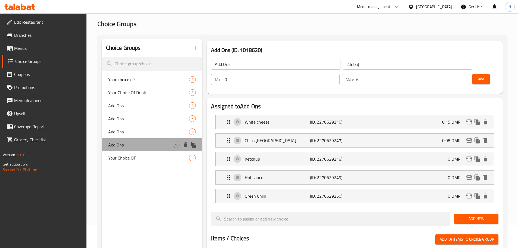
click at [137, 138] on div "Add Ons 5" at bounding box center [152, 144] width 101 height 13
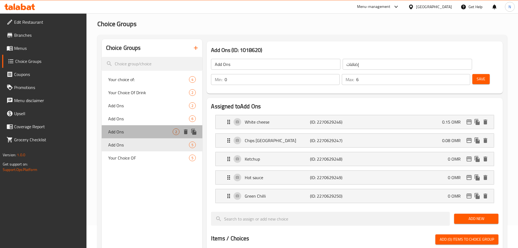
click at [138, 132] on span "Add Ons" at bounding box center [140, 131] width 65 height 7
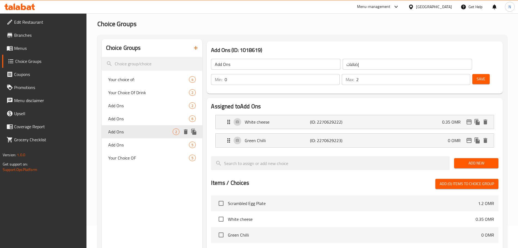
click at [139, 127] on div "Add Ons 2" at bounding box center [152, 131] width 101 height 13
click at [142, 122] on div "Add Ons 6" at bounding box center [152, 118] width 101 height 13
type input "6"
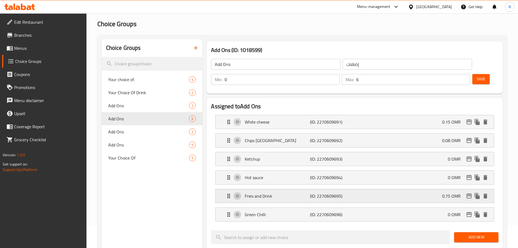
click at [281, 193] on p "Fries and Drink" at bounding box center [277, 196] width 65 height 7
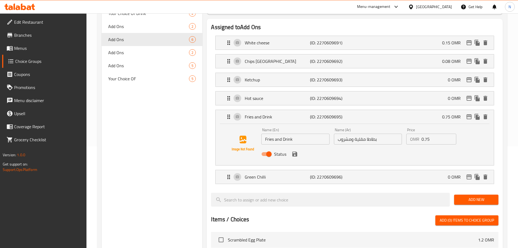
scroll to position [104, 0]
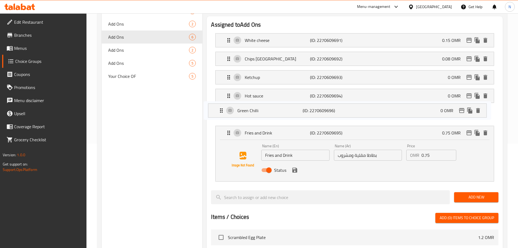
drag, startPoint x: 276, startPoint y: 161, endPoint x: 268, endPoint y: 111, distance: 50.7
click at [268, 111] on nav "White cheese (ID: 2270609691) 0.15 OMR Name (En) White cheese Name (En) Name (A…" at bounding box center [355, 107] width 288 height 157
click at [470, 194] on span "Add New" at bounding box center [477, 197] width 36 height 7
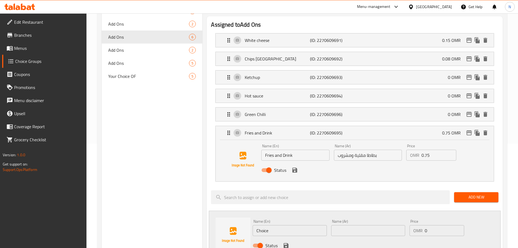
click at [303, 150] on input "Fries and Drink" at bounding box center [295, 155] width 68 height 11
click at [302, 225] on input "Choice" at bounding box center [290, 230] width 74 height 11
paste input "Fries and Drink"
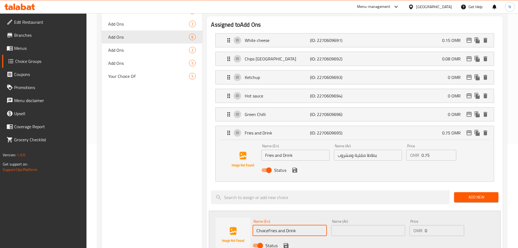
click at [303, 225] on input "ChoiceFries and Drink" at bounding box center [290, 230] width 74 height 11
paste input "Fries and Drink"
click at [303, 225] on input "ChoiceFries and Drink" at bounding box center [290, 230] width 74 height 11
click at [303, 225] on input "ChoiceFries and DrinkFries and Drink" at bounding box center [290, 230] width 74 height 11
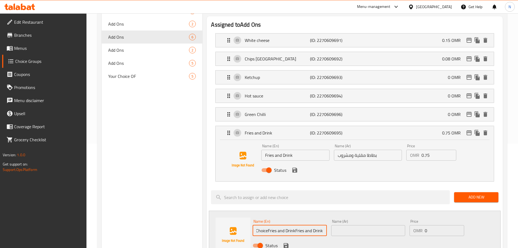
paste input "text"
type input "Fries and Drink"
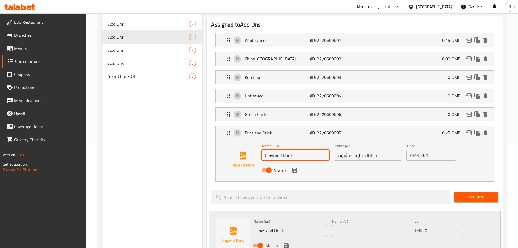
click at [306, 150] on input "Fries and Drink" at bounding box center [295, 155] width 68 height 11
paste input "Kinza"
type input "Fries and Drink Kinza"
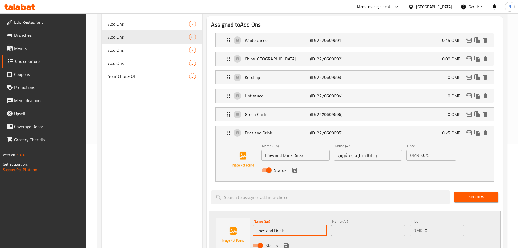
click at [295, 225] on input "Fries and Drink" at bounding box center [290, 230] width 74 height 11
paste input "Sun top"
type input "Fries and Drink Sun top"
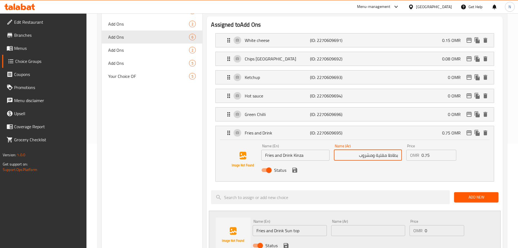
click at [347, 150] on input "بطاطا مقلية ومشروب" at bounding box center [368, 155] width 68 height 11
paste input "كينزا"
type input "بطاطا مقلية ومشروب كينزا"
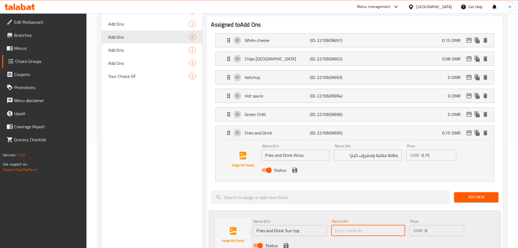
drag, startPoint x: 357, startPoint y: 219, endPoint x: 359, endPoint y: 216, distance: 3.9
click at [357, 225] on input "text" at bounding box center [368, 230] width 74 height 11
paste input "سن توب"
click at [359, 150] on input "بطاطا مقلية ومشروب كينزا" at bounding box center [368, 155] width 68 height 11
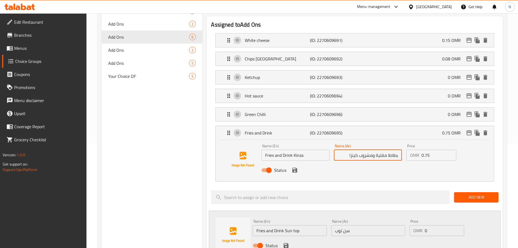
click at [359, 150] on input "بطاطا مقلية ومشروب كينزا" at bounding box center [368, 155] width 68 height 11
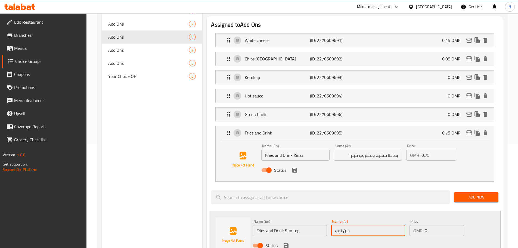
click at [335, 225] on input "سن توب" at bounding box center [368, 230] width 74 height 11
paste input "بطاطا مقلية ومشروب كينزا"
type input "بطاطا مقلية ومشروب سن توب"
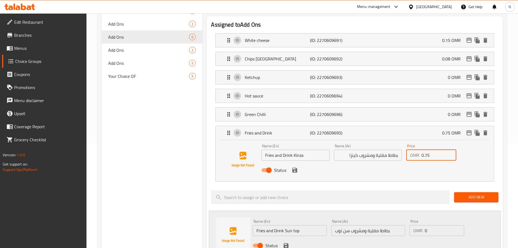
drag, startPoint x: 431, startPoint y: 139, endPoint x: 419, endPoint y: 141, distance: 11.9
click at [419, 150] on div "OMR 0.75 Price" at bounding box center [431, 155] width 50 height 11
drag, startPoint x: 432, startPoint y: 217, endPoint x: 413, endPoint y: 216, distance: 19.3
click at [413, 225] on div "OMR 0 Price" at bounding box center [437, 230] width 54 height 11
paste input ".75"
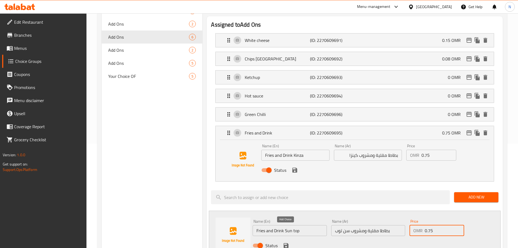
type input "0.75"
click at [287, 243] on icon "save" at bounding box center [286, 245] width 5 height 5
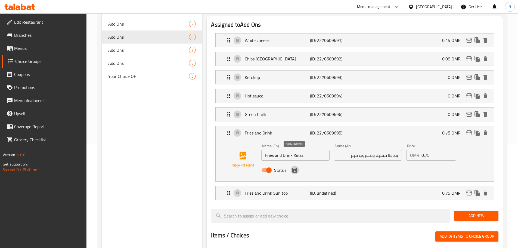
click at [297, 167] on icon "save" at bounding box center [295, 170] width 7 height 7
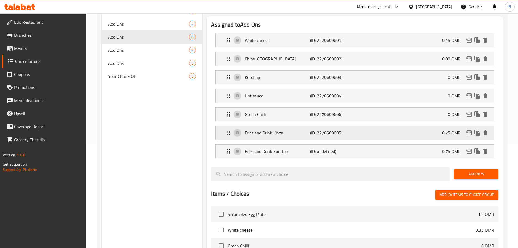
click at [360, 126] on div "Fries and Drink Kinza (ID: 2270609695) 0.75 OMR" at bounding box center [357, 133] width 262 height 14
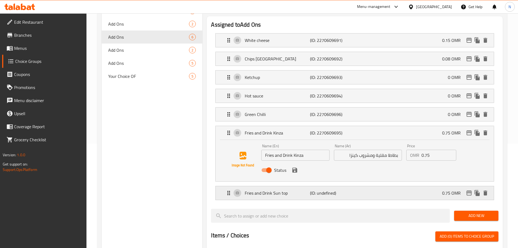
click at [368, 186] on div "Fries and Drink Sun top (ID: undefined) 0.75 OMR" at bounding box center [357, 193] width 262 height 14
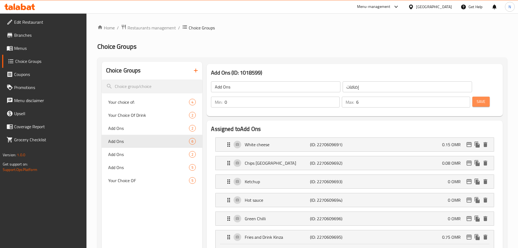
click at [473, 97] on button "Save" at bounding box center [481, 102] width 17 height 10
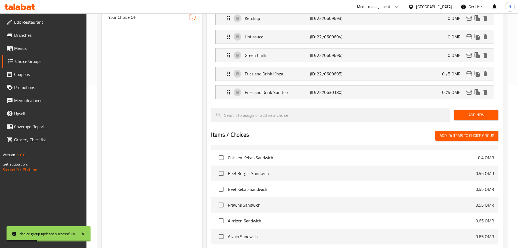
scroll to position [254, 0]
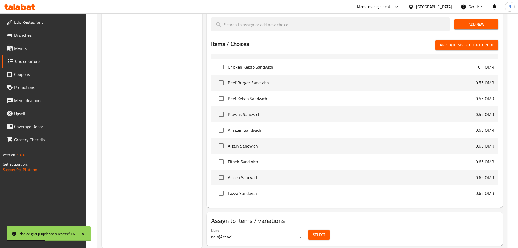
click at [320, 231] on span "Select" at bounding box center [319, 234] width 13 height 7
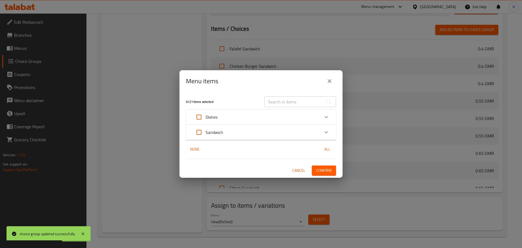
click at [202, 132] on input "Expand" at bounding box center [199, 132] width 13 height 13
checkbox input "true"
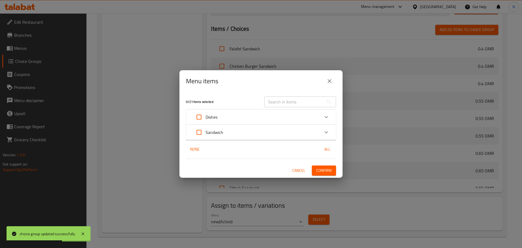
checkbox input "true"
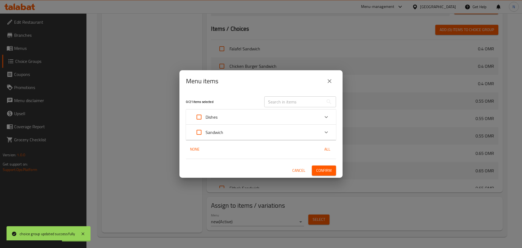
checkbox input "true"
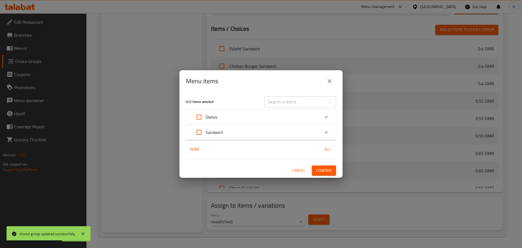
checkbox input "true"
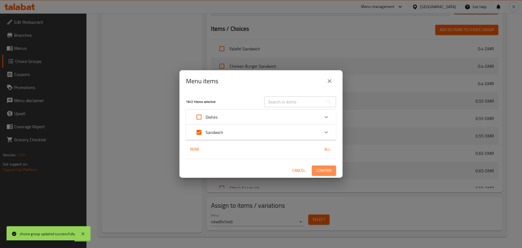
click at [326, 169] on span "Confirm" at bounding box center [324, 170] width 16 height 7
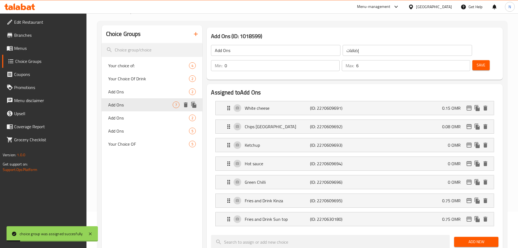
scroll to position [36, 0]
click at [21, 48] on span "Menus" at bounding box center [48, 48] width 68 height 7
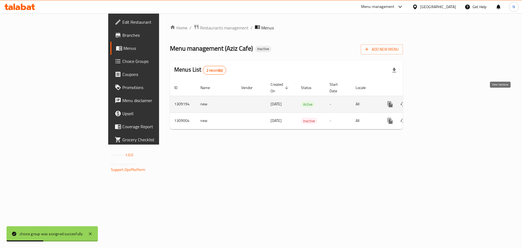
click at [433, 101] on icon "enhanced table" at bounding box center [429, 104] width 7 height 7
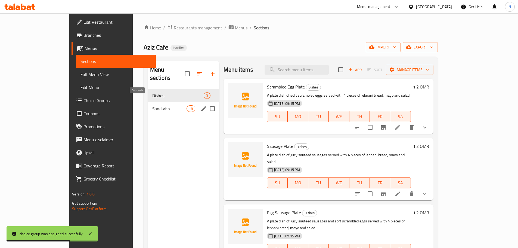
click at [154, 105] on span "Sandwich" at bounding box center [169, 108] width 34 height 7
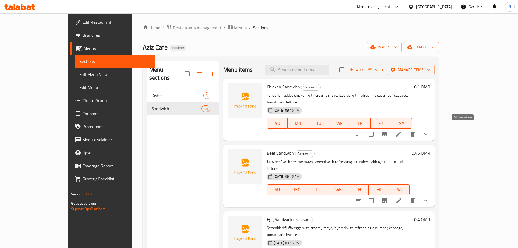
click at [401, 132] on icon at bounding box center [398, 134] width 5 height 5
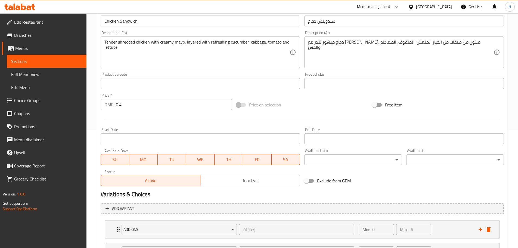
scroll to position [168, 0]
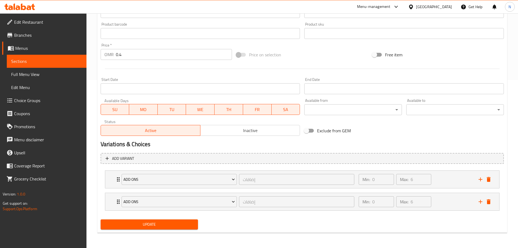
click at [38, 78] on span "Full Menu View" at bounding box center [46, 74] width 71 height 7
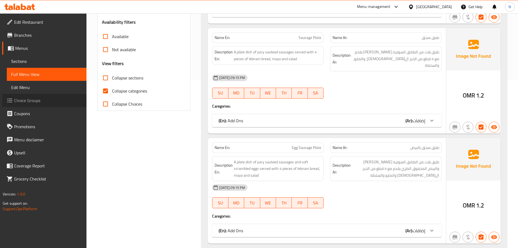
click at [35, 100] on span "Choice Groups" at bounding box center [48, 100] width 68 height 7
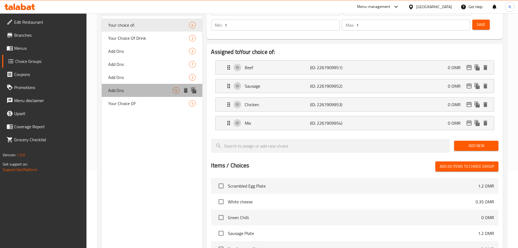
click at [124, 94] on div "Add Ons 5" at bounding box center [152, 90] width 101 height 13
type input "Add Ons"
type input "إضافات"
type input "0"
type input "6"
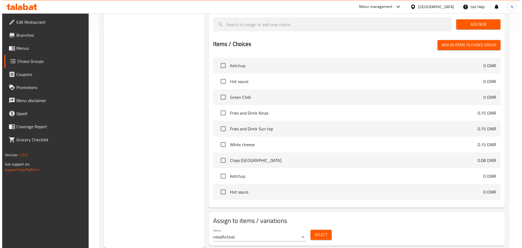
scroll to position [218, 0]
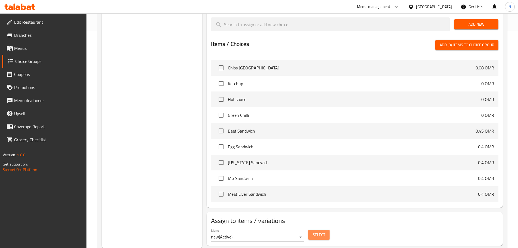
click at [322, 231] on span "Select" at bounding box center [319, 234] width 13 height 7
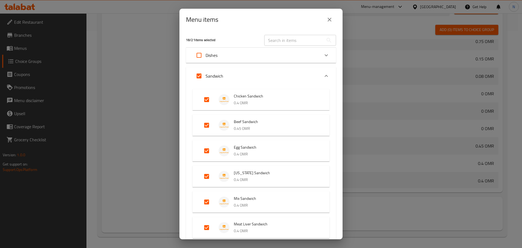
click at [202, 74] on input "Expand" at bounding box center [199, 75] width 13 height 13
checkbox input "false"
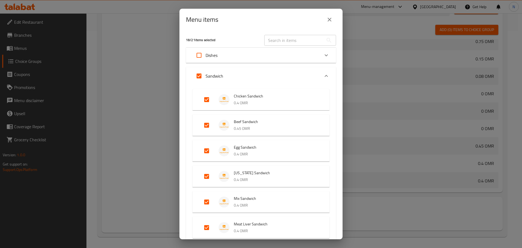
checkbox input "false"
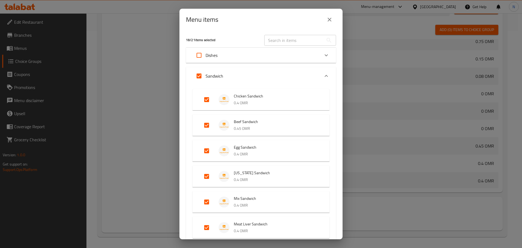
checkbox input "false"
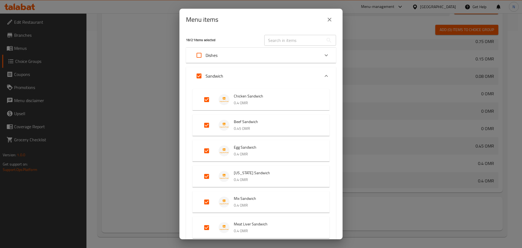
checkbox input "false"
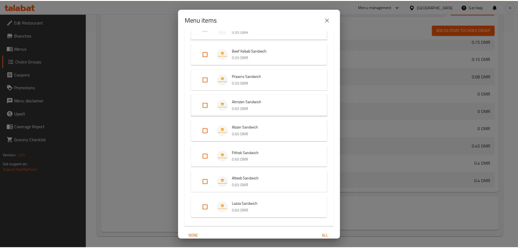
scroll to position [352, 0]
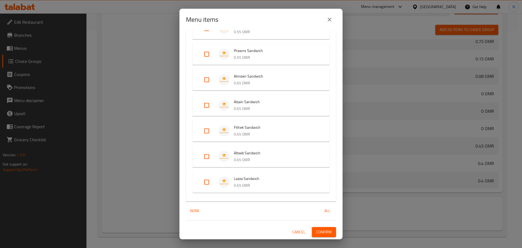
click at [321, 232] on span "Confirm" at bounding box center [324, 232] width 16 height 7
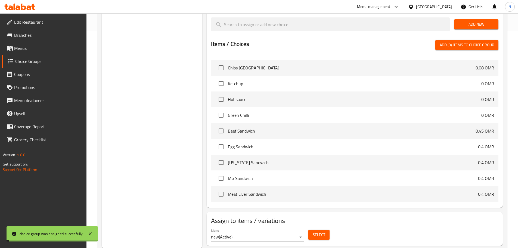
click at [159, 108] on div "Choice Groups Your choice of: 4 Your Choice Of Drink 2 Add Ons 2 Add Ons 7 Add …" at bounding box center [152, 46] width 101 height 403
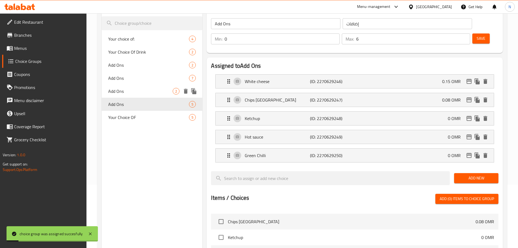
scroll to position [54, 0]
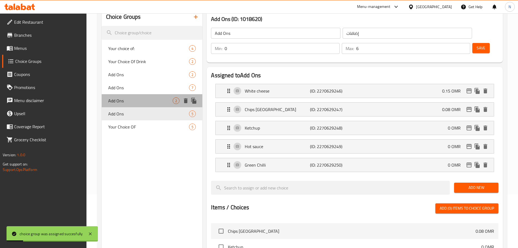
click at [144, 101] on span "Add Ons" at bounding box center [140, 100] width 65 height 7
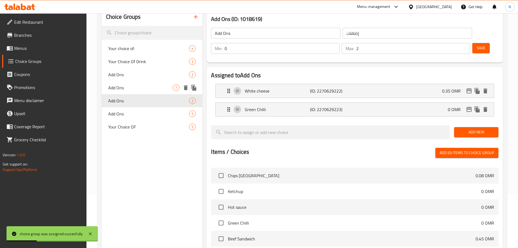
click at [147, 92] on div "Add Ons 7" at bounding box center [152, 87] width 101 height 13
type input "6"
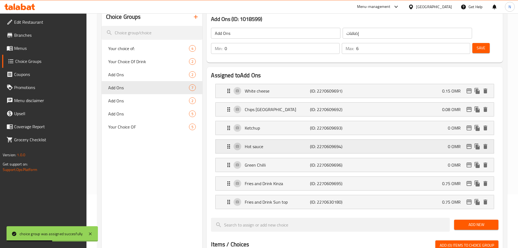
click at [299, 143] on p "Hot sauce" at bounding box center [277, 146] width 65 height 7
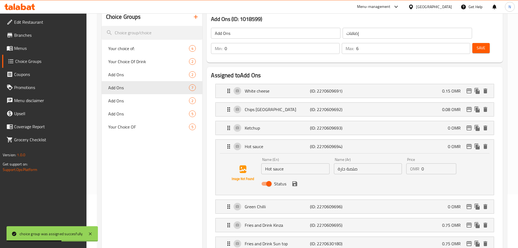
click at [365, 163] on input "صلصة حارة" at bounding box center [368, 168] width 68 height 11
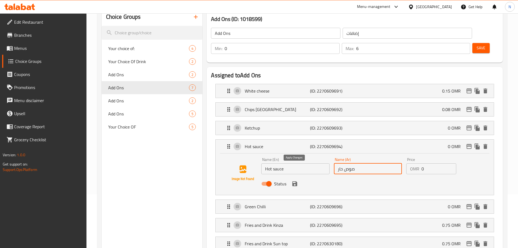
click at [295, 180] on icon "save" at bounding box center [295, 183] width 7 height 7
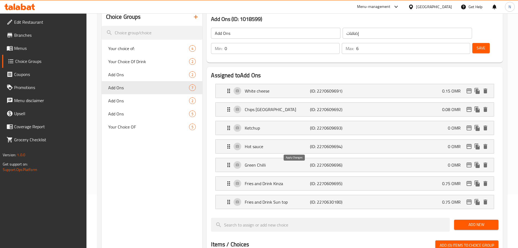
type input "صوص حار"
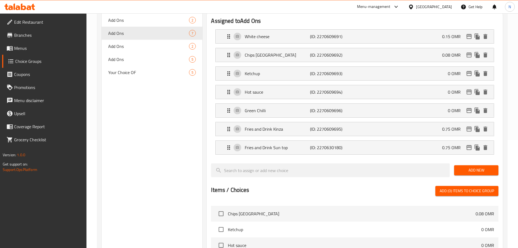
scroll to position [0, 0]
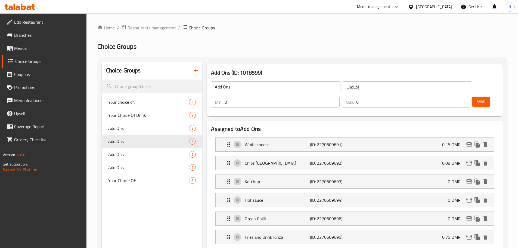
click at [475, 97] on button "Save" at bounding box center [481, 102] width 17 height 10
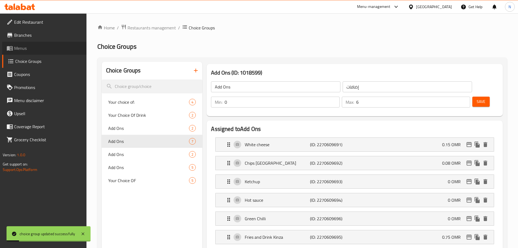
click at [34, 50] on span "Menus" at bounding box center [48, 48] width 68 height 7
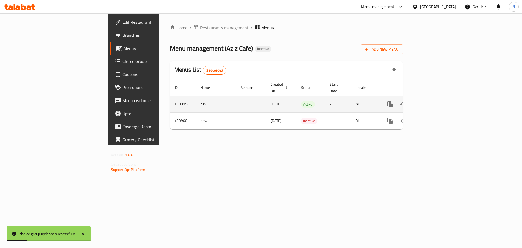
click at [432, 102] on icon "enhanced table" at bounding box center [429, 104] width 5 height 5
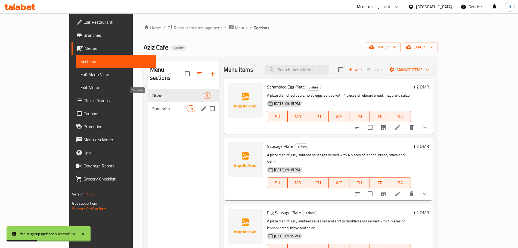
click at [152, 105] on span "Sandwich" at bounding box center [169, 108] width 34 height 7
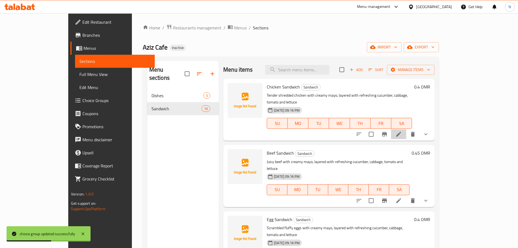
click at [406, 129] on li at bounding box center [398, 134] width 15 height 10
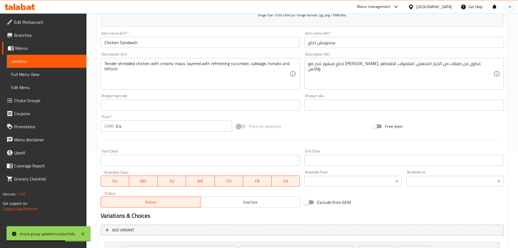
scroll to position [146, 0]
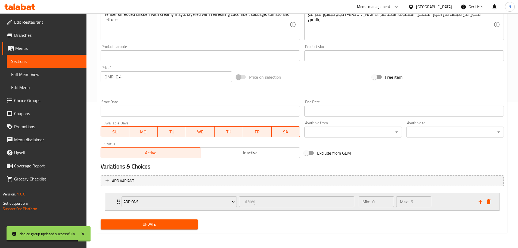
click at [118, 198] on icon "Expand" at bounding box center [118, 201] width 7 height 7
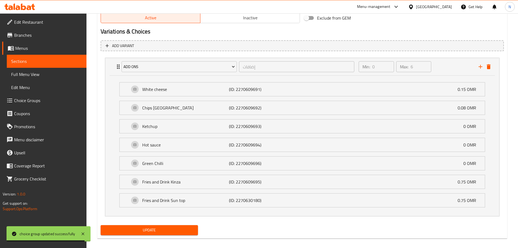
scroll to position [286, 0]
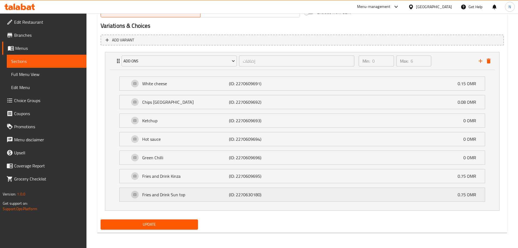
click at [164, 195] on p "Fries and Drink Sun top" at bounding box center [185, 194] width 87 height 7
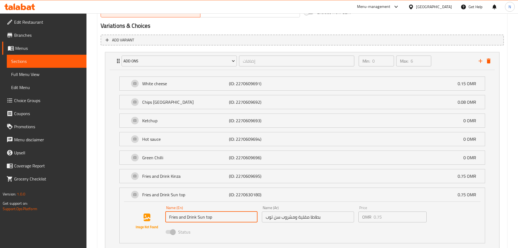
drag, startPoint x: 207, startPoint y: 221, endPoint x: 164, endPoint y: 221, distance: 43.0
click at [166, 221] on input "Fries and Drink Sun top" at bounding box center [211, 216] width 92 height 11
click at [92, 148] on div "Home / Restaurants management / Menus / Sections / item / update Sandwich secti…" at bounding box center [303, 8] width 432 height 562
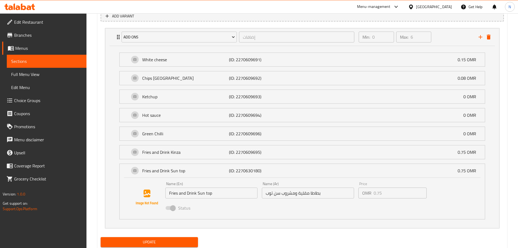
scroll to position [328, 0]
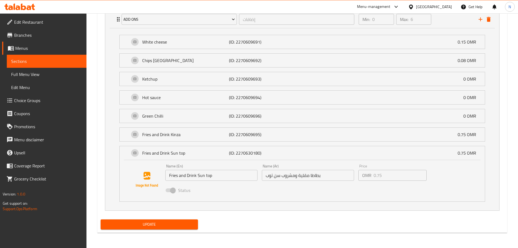
drag, startPoint x: 48, startPoint y: 74, endPoint x: 65, endPoint y: 73, distance: 16.6
click at [48, 74] on span "Full Menu View" at bounding box center [46, 74] width 71 height 7
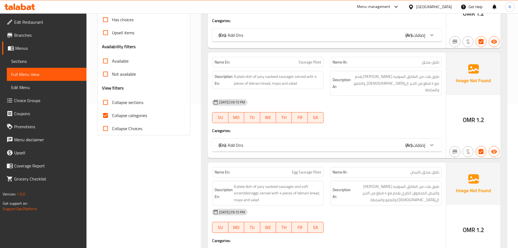
scroll to position [83, 0]
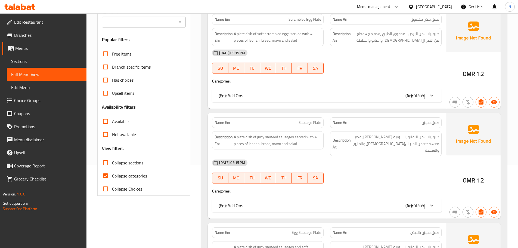
drag, startPoint x: 106, startPoint y: 176, endPoint x: 105, endPoint y: 168, distance: 7.5
click at [106, 176] on input "Collapse categories" at bounding box center [105, 175] width 13 height 13
checkbox input "false"
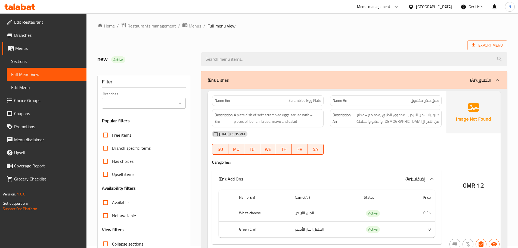
scroll to position [0, 0]
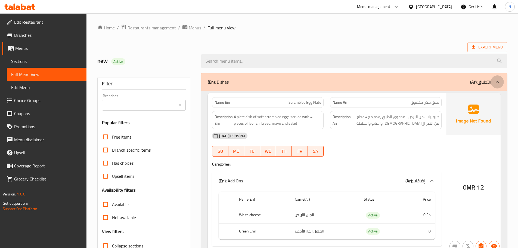
click at [498, 82] on icon at bounding box center [497, 82] width 3 height 2
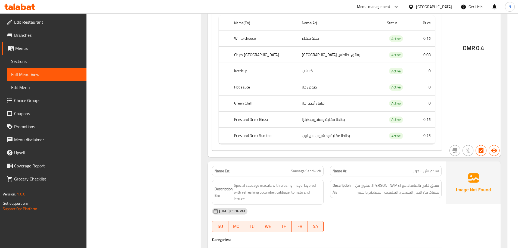
scroll to position [1472, 0]
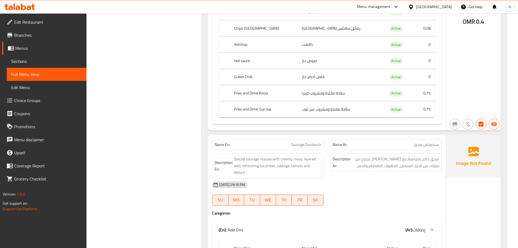
click at [303, 144] on span "Sausage Sandwich" at bounding box center [306, 145] width 30 height 6
copy span "Sausage Sandwich"
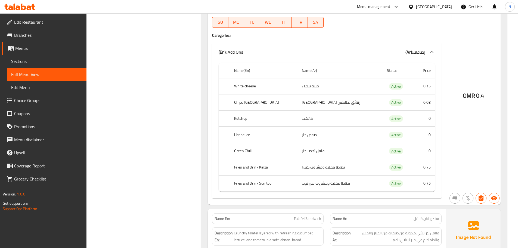
scroll to position [1663, 0]
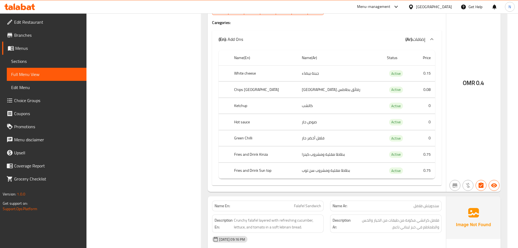
click at [55, 64] on span "Sections" at bounding box center [46, 61] width 71 height 7
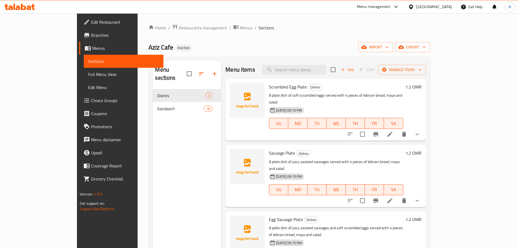
click at [327, 58] on div "Menu sections Dishes 3 Sandwich 18 Menu items Add Sort Manage items Scrambled E…" at bounding box center [290, 185] width 282 height 257
click at [321, 72] on input "search" at bounding box center [294, 70] width 64 height 10
paste input "Sausage Sandwich"
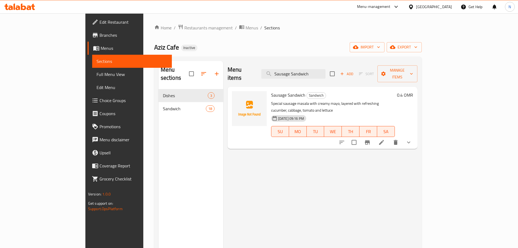
type input "Sausage Sandwich"
click at [389, 137] on li at bounding box center [381, 142] width 15 height 10
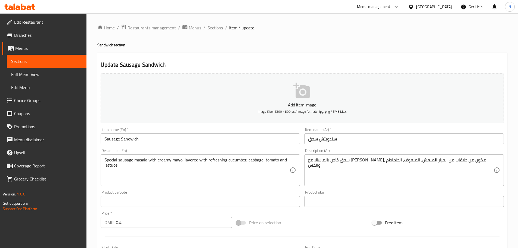
click at [477, 159] on textarea "سجق خاص بالماسالا مع [PERSON_NAME]، مكون من طبقات من الخيار المنعش، الملفوف، ال…" at bounding box center [401, 170] width 186 height 26
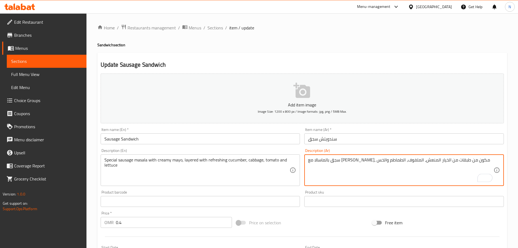
click at [468, 160] on textarea "سجق بالماسالا مع [PERSON_NAME]، مكون من طبقات من الخيار المنعش، الملفوف، الطماط…" at bounding box center [401, 170] width 186 height 26
click at [455, 159] on textarea "سجق ماسالا مع [PERSON_NAME]، مكون من طبقات من الخيار المنعش، الملفوف، الطماطم و…" at bounding box center [401, 170] width 186 height 26
click at [464, 162] on textarea "سجق ماسالا sfdadhg مع مايونيز كريمي، مكون من طبقات من الخيار المنعش، الملفوف، ا…" at bounding box center [401, 170] width 186 height 26
click at [435, 158] on textarea "سجق ماسالا سبيشيال مع [PERSON_NAME]، مكون من طبقات من الخيار المنعش، الملفوف، ا…" at bounding box center [401, 170] width 186 height 26
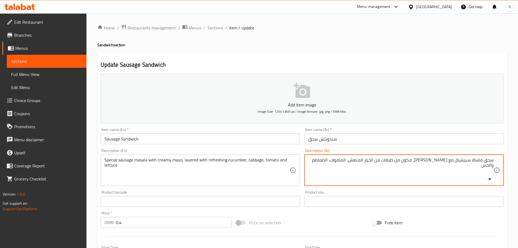
click at [443, 173] on textarea "سجق ماسالا سبيشيال مع [PERSON_NAME]، مكون من طبقات من الخيار المنعش، الملفوف، ا…" at bounding box center [401, 170] width 186 height 26
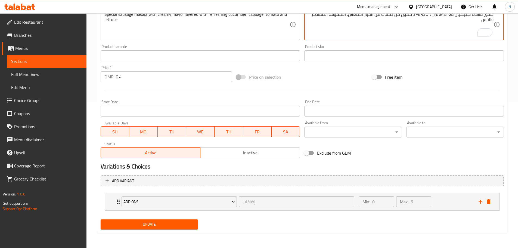
type textarea "سجق ماسالا سبيشيال مع [PERSON_NAME]، مكون من طبقات من الخيار المنعش، الملفوف، ا…"
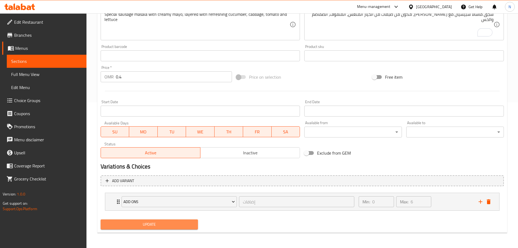
click at [161, 225] on span "Update" at bounding box center [149, 224] width 89 height 7
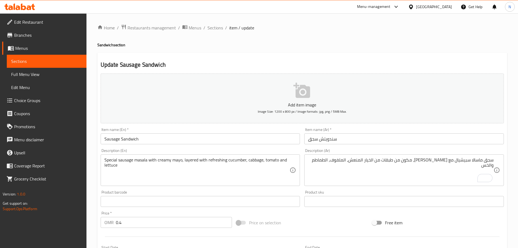
click at [177, 185] on div "Special sausage masala with creamy mayo, layered with refreshing cucumber, cabb…" at bounding box center [201, 170] width 200 height 32
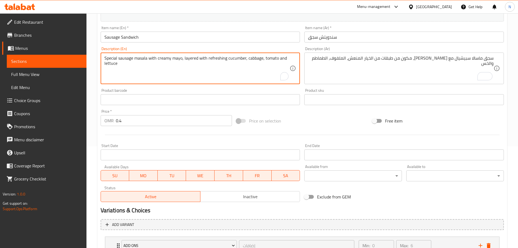
scroll to position [146, 0]
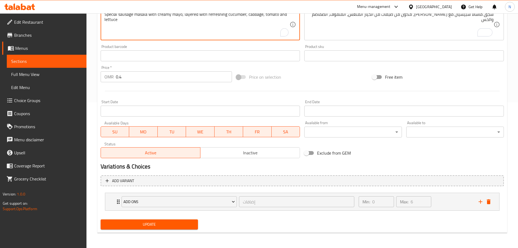
drag, startPoint x: 173, startPoint y: 223, endPoint x: 170, endPoint y: 223, distance: 3.3
click at [172, 224] on span "Update" at bounding box center [149, 224] width 89 height 7
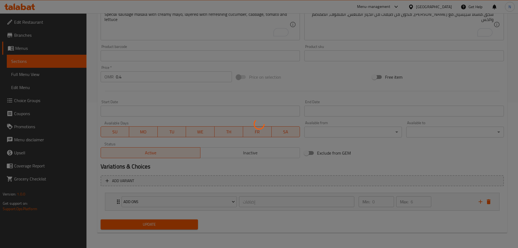
scroll to position [0, 0]
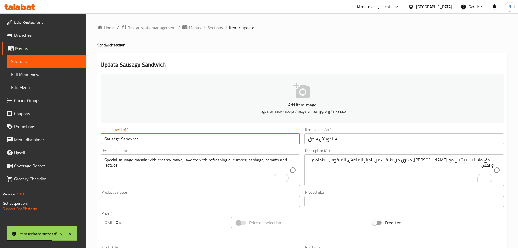
drag, startPoint x: 151, startPoint y: 139, endPoint x: 77, endPoint y: 146, distance: 74.1
click at [78, 146] on div "Edit Restaurant Branches Menus Sections Full Menu View Edit Menu Choice Groups …" at bounding box center [259, 203] width 518 height 380
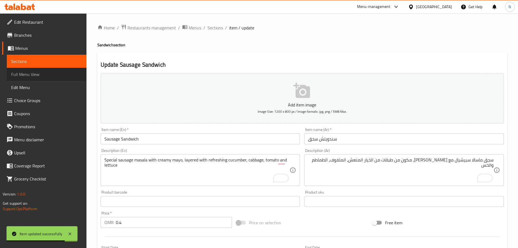
click at [47, 76] on span "Full Menu View" at bounding box center [46, 74] width 71 height 7
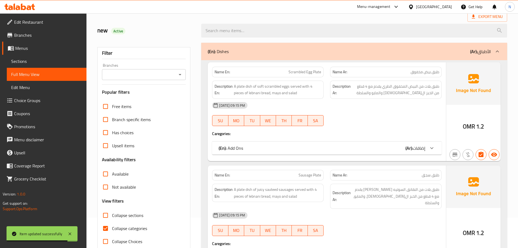
scroll to position [54, 0]
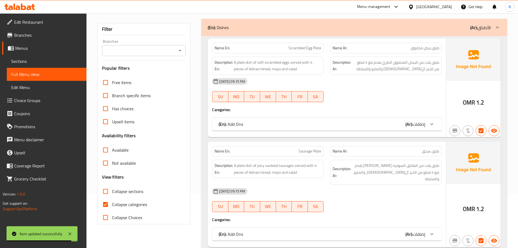
click at [106, 205] on input "Collapse categories" at bounding box center [105, 204] width 13 height 13
checkbox input "false"
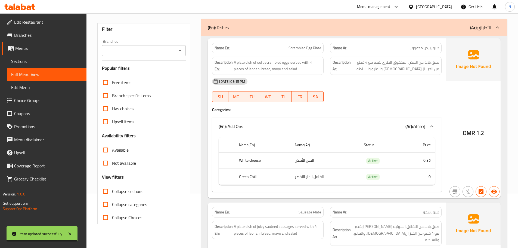
click at [499, 26] on icon at bounding box center [497, 27] width 7 height 7
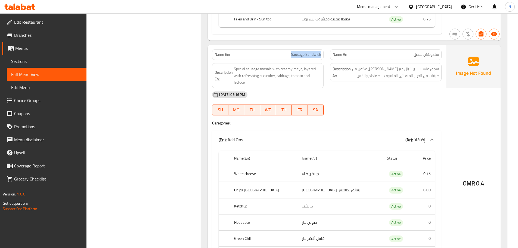
scroll to position [1602, 0]
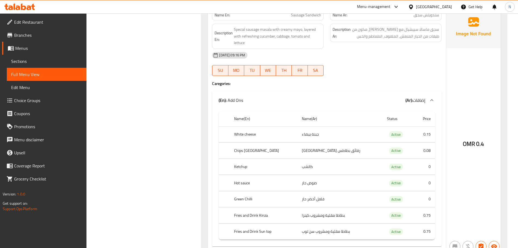
click at [384, 66] on div "[DATE] 09:16 PM SU MO TU WE TH FR SA" at bounding box center [327, 64] width 236 height 30
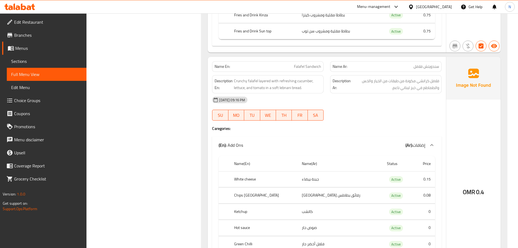
scroll to position [1792, 0]
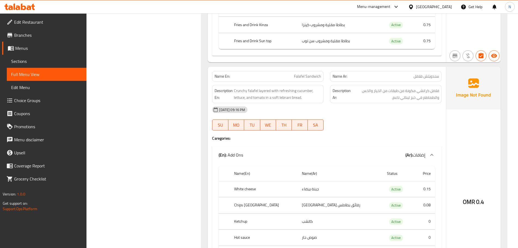
click at [314, 75] on span "Falafel Sandwich" at bounding box center [307, 76] width 27 height 6
copy span "Falafel Sandwich"
click at [50, 58] on link "Sections" at bounding box center [47, 61] width 80 height 13
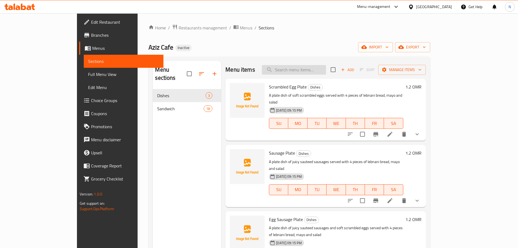
click at [312, 69] on input "search" at bounding box center [294, 70] width 64 height 10
paste input "Falafel Sandwich"
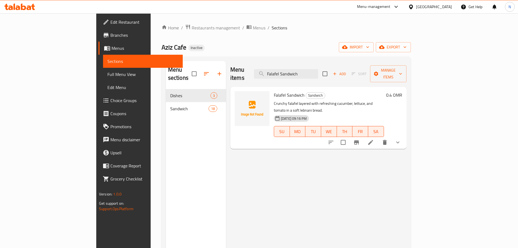
type input "Falafel Sandwich"
click at [373, 140] on icon at bounding box center [370, 142] width 5 height 5
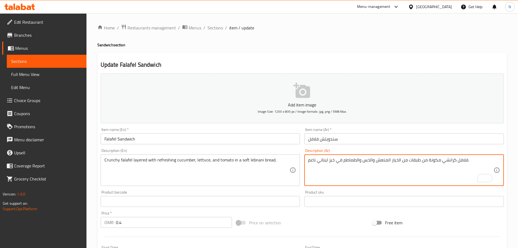
click at [387, 179] on textarea "فلافل كرانشي مكونة من طبقات من الخيار المنعش والخس والطماطم في خبز لبناني ناعم." at bounding box center [401, 170] width 186 height 26
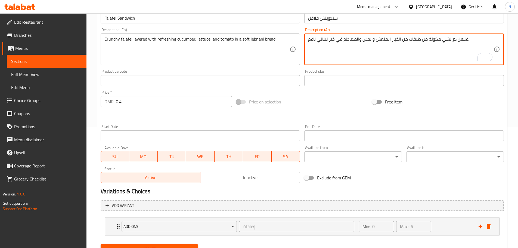
scroll to position [146, 0]
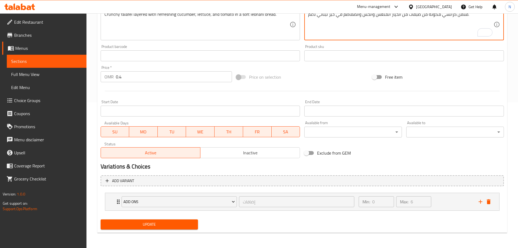
type textarea "فلافل كرانشي مكونة من طبقات من الخيار المنعش والخس والطماطم في خبز لبناني ناعم."
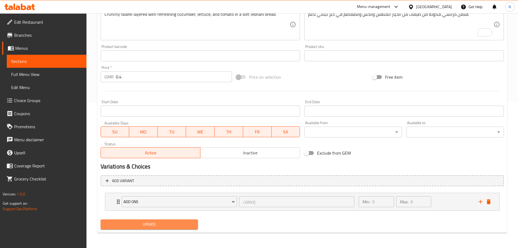
click at [177, 228] on button "Update" at bounding box center [150, 224] width 98 height 10
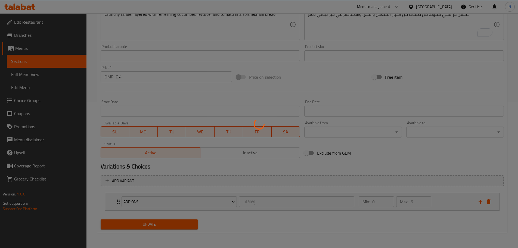
scroll to position [0, 0]
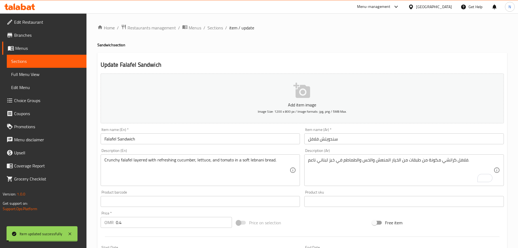
click at [137, 140] on input "Falafel Sandwich" at bounding box center [201, 138] width 200 height 11
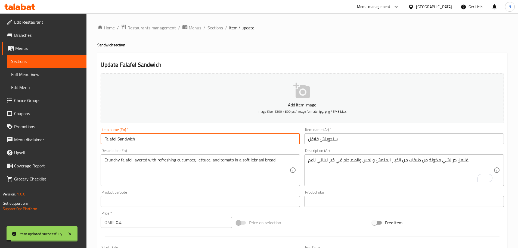
click at [137, 140] on input "Falafel Sandwich" at bounding box center [201, 138] width 200 height 11
click at [33, 74] on span "Full Menu View" at bounding box center [46, 74] width 71 height 7
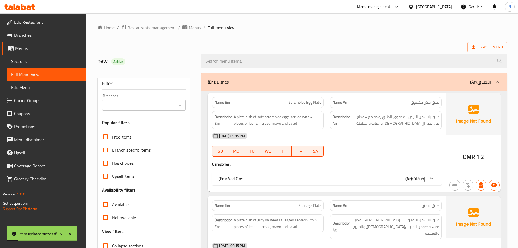
scroll to position [27, 0]
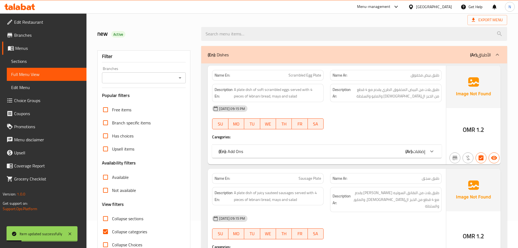
click at [105, 233] on input "Collapse categories" at bounding box center [105, 231] width 13 height 13
checkbox input "false"
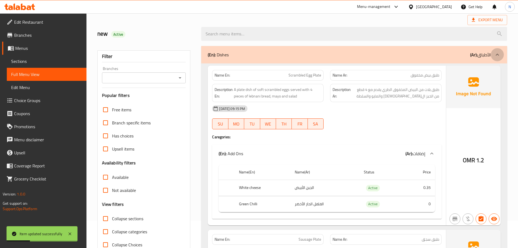
click at [496, 51] on div at bounding box center [497, 54] width 13 height 13
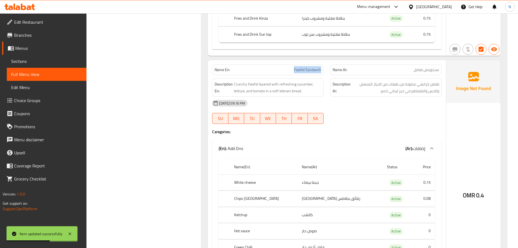
scroll to position [1799, 0]
click at [401, 103] on div "[DATE] 09:16 PM" at bounding box center [327, 102] width 236 height 13
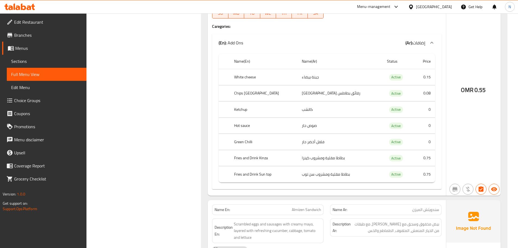
scroll to position [3268, 0]
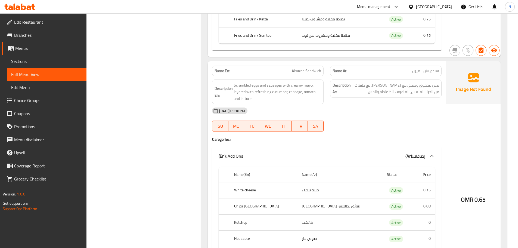
click at [301, 72] on span "Almizen Sandwich" at bounding box center [306, 71] width 29 height 6
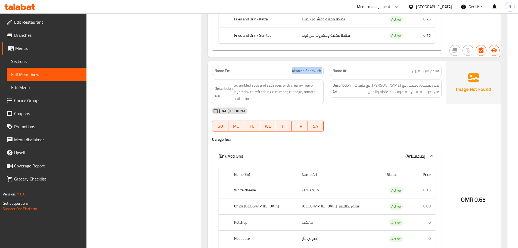
click at [298, 75] on div at bounding box center [298, 75] width 0 height 0
click at [300, 72] on span "Almizen Sandwich" at bounding box center [306, 71] width 29 height 6
click at [296, 75] on div at bounding box center [296, 75] width 0 height 0
click at [404, 99] on div "Description Ar: بيض مخفوق وسجق مع [PERSON_NAME]، مع طبقات من الخيار المنعش، الم…" at bounding box center [386, 92] width 118 height 32
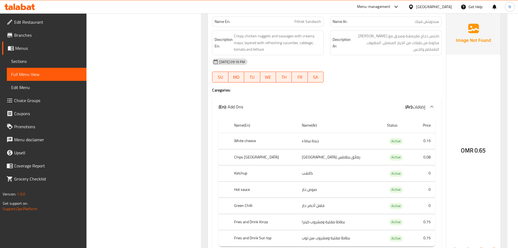
scroll to position [3812, 0]
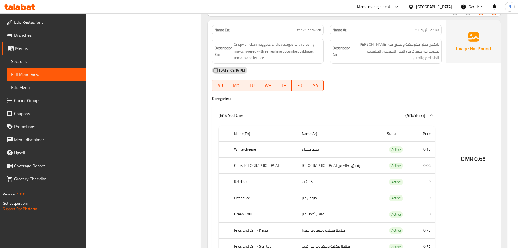
click at [409, 83] on div "[DATE] 09:16 PM SU MO TU WE TH FR SA" at bounding box center [327, 79] width 236 height 30
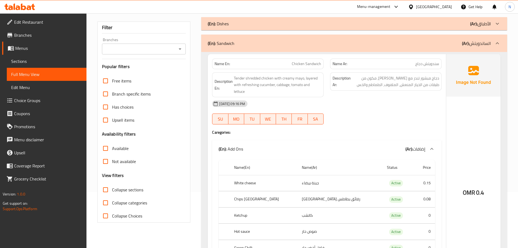
scroll to position [76, 0]
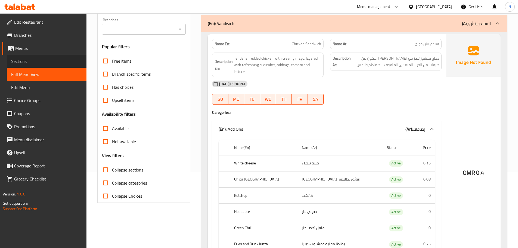
click at [28, 61] on span "Sections" at bounding box center [46, 61] width 71 height 7
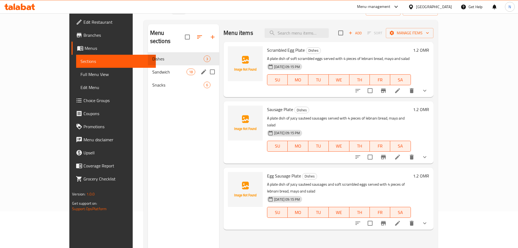
scroll to position [21, 0]
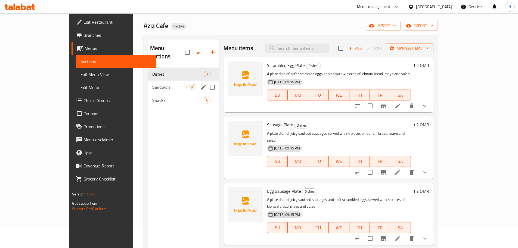
click at [207, 81] on input "Menu sections" at bounding box center [212, 86] width 11 height 11
checkbox input "true"
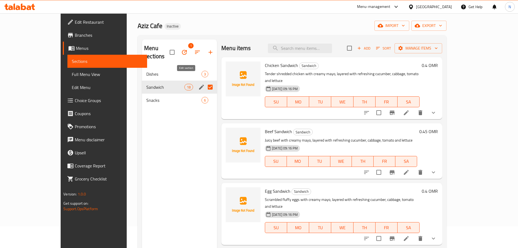
click at [199, 85] on icon "edit" at bounding box center [201, 87] width 5 height 5
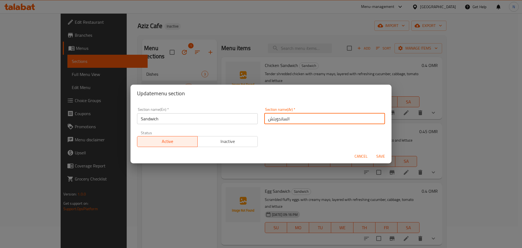
click at [280, 118] on input "الساندويتش" at bounding box center [324, 118] width 121 height 11
type input "السندويتش"
click at [383, 157] on span "Save" at bounding box center [380, 156] width 13 height 7
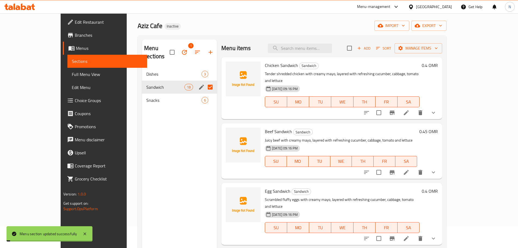
click at [72, 76] on span "Full Menu View" at bounding box center [107, 74] width 71 height 7
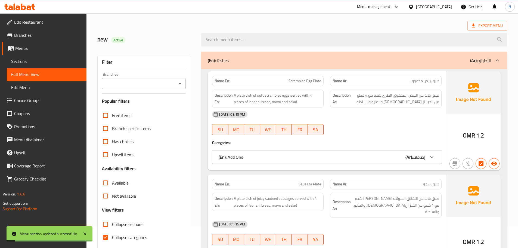
scroll to position [103, 0]
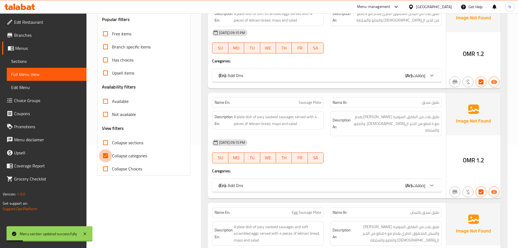
click at [106, 155] on input "Collapse categories" at bounding box center [105, 155] width 13 height 13
checkbox input "false"
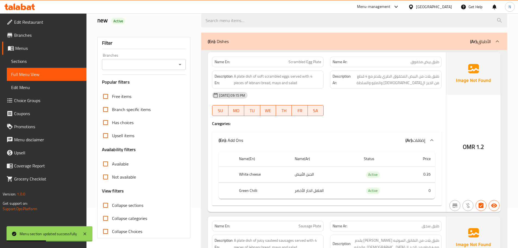
scroll to position [0, 0]
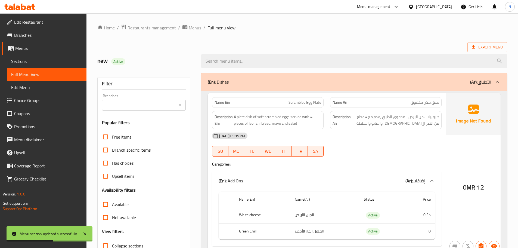
click at [498, 82] on icon at bounding box center [497, 82] width 3 height 2
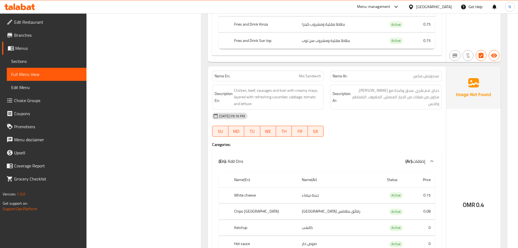
scroll to position [1061, 0]
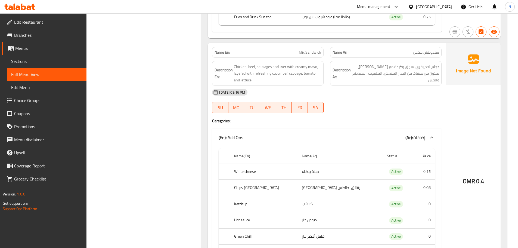
drag, startPoint x: 374, startPoint y: 100, endPoint x: 377, endPoint y: 99, distance: 2.8
click at [374, 100] on div "[DATE] 09:16 PM SU MO TU WE TH FR SA" at bounding box center [327, 101] width 236 height 30
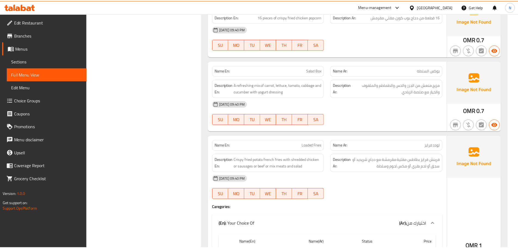
scroll to position [4912, 0]
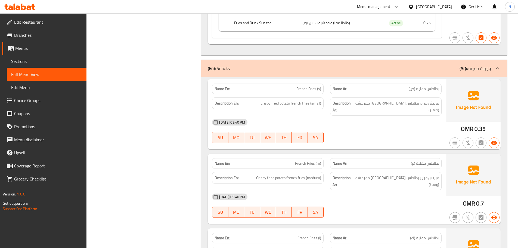
scroll to position [4531, 0]
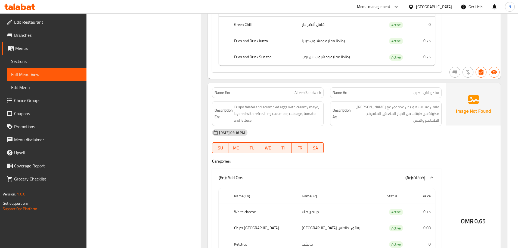
scroll to position [4001, 0]
